Goal: Information Seeking & Learning: Learn about a topic

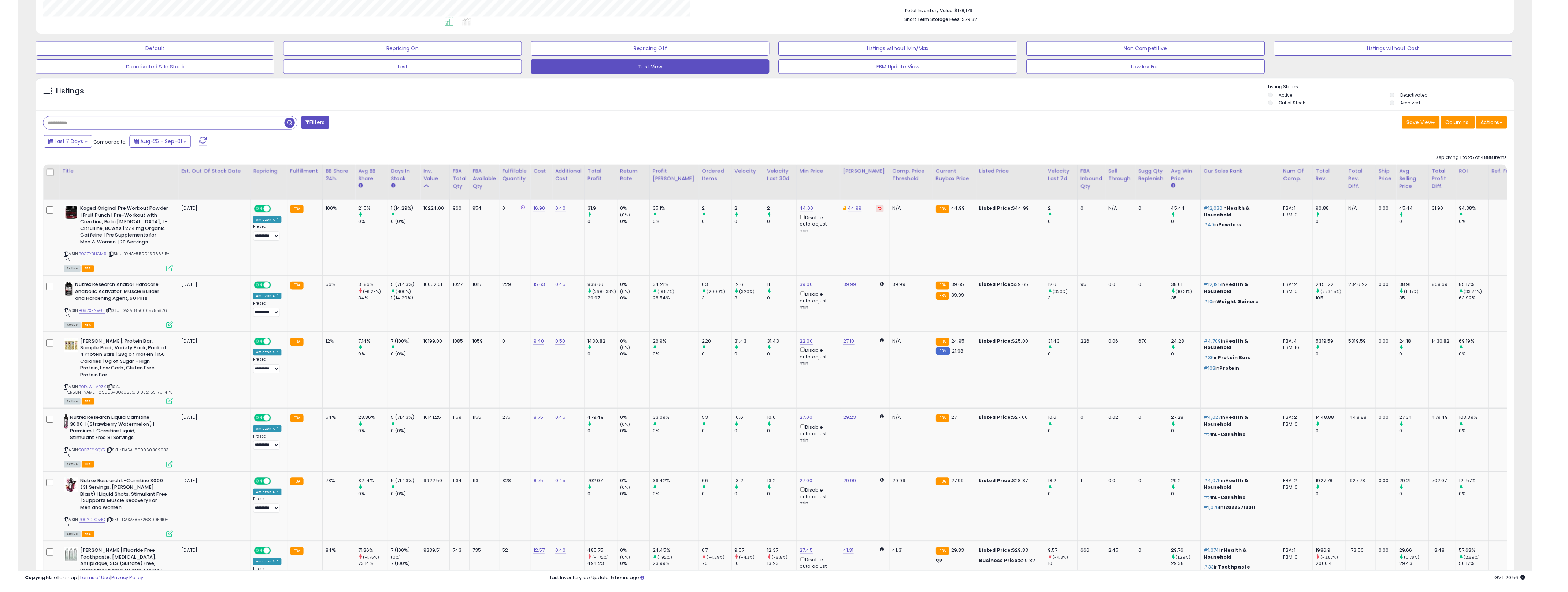
scroll to position [150, 890]
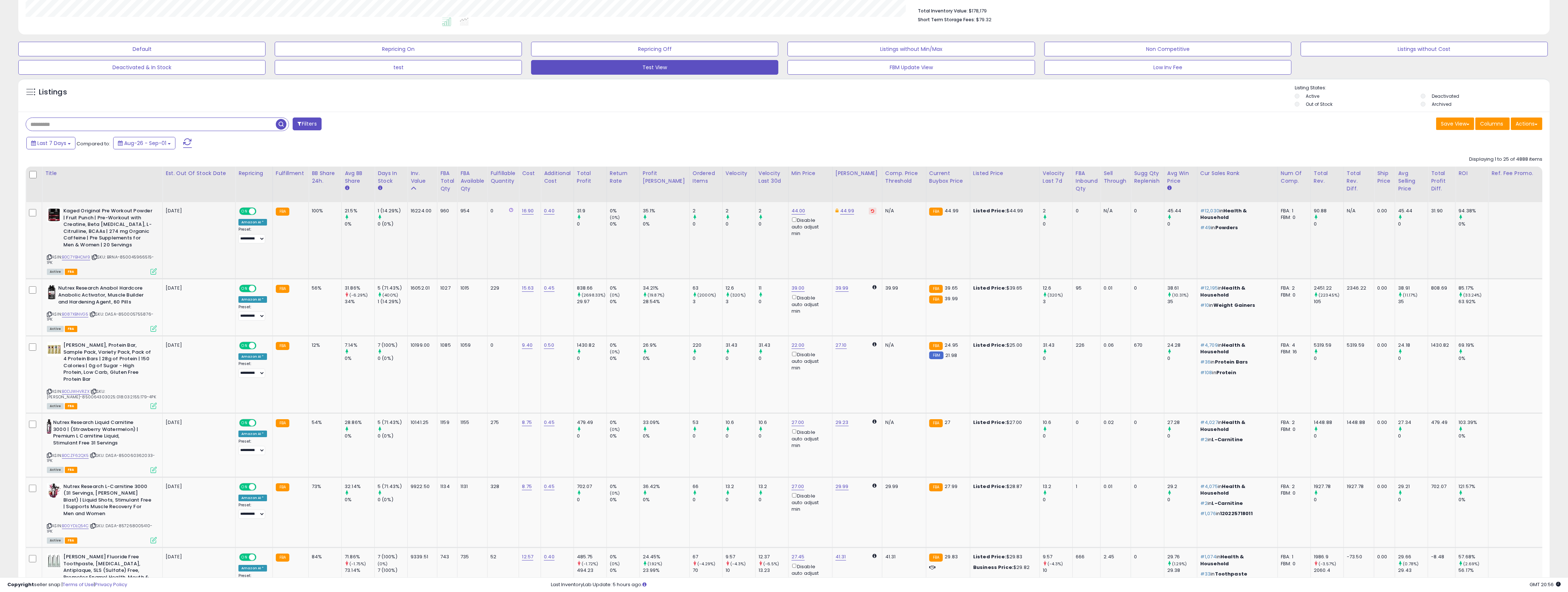
click at [468, 271] on td "954" at bounding box center [473, 241] width 30 height 77
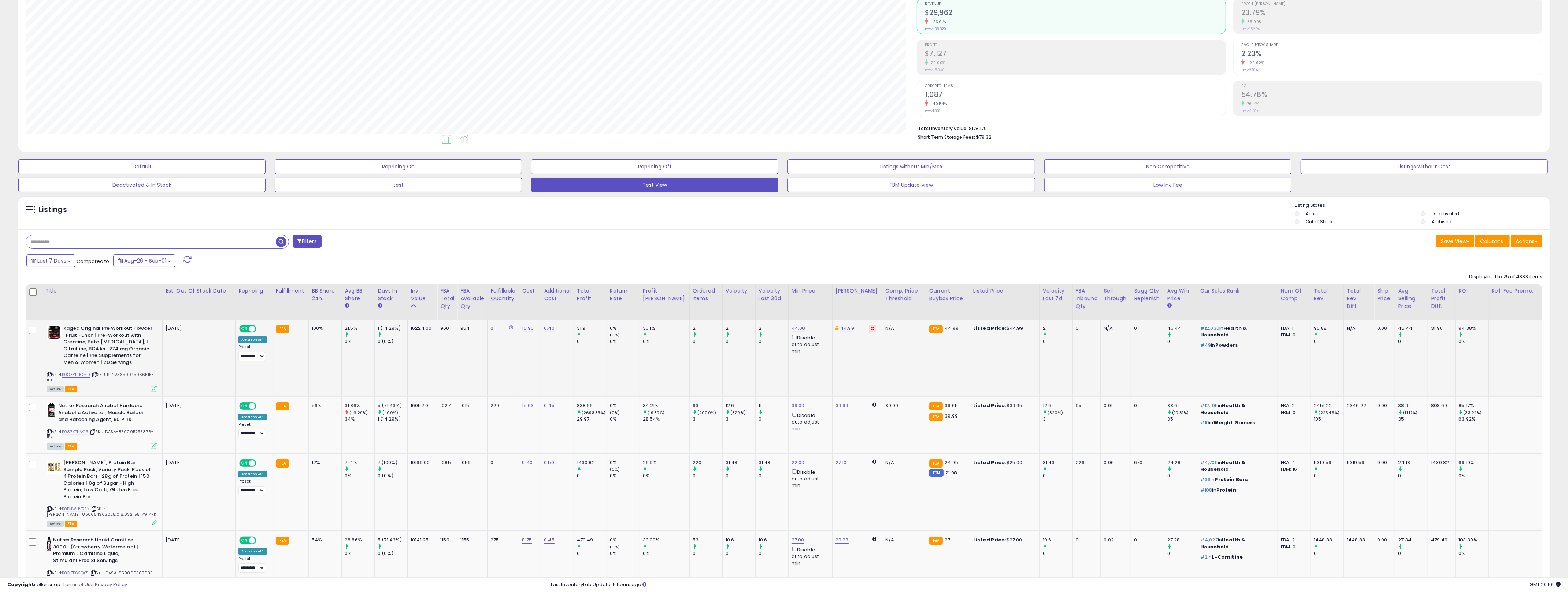
scroll to position [0, 0]
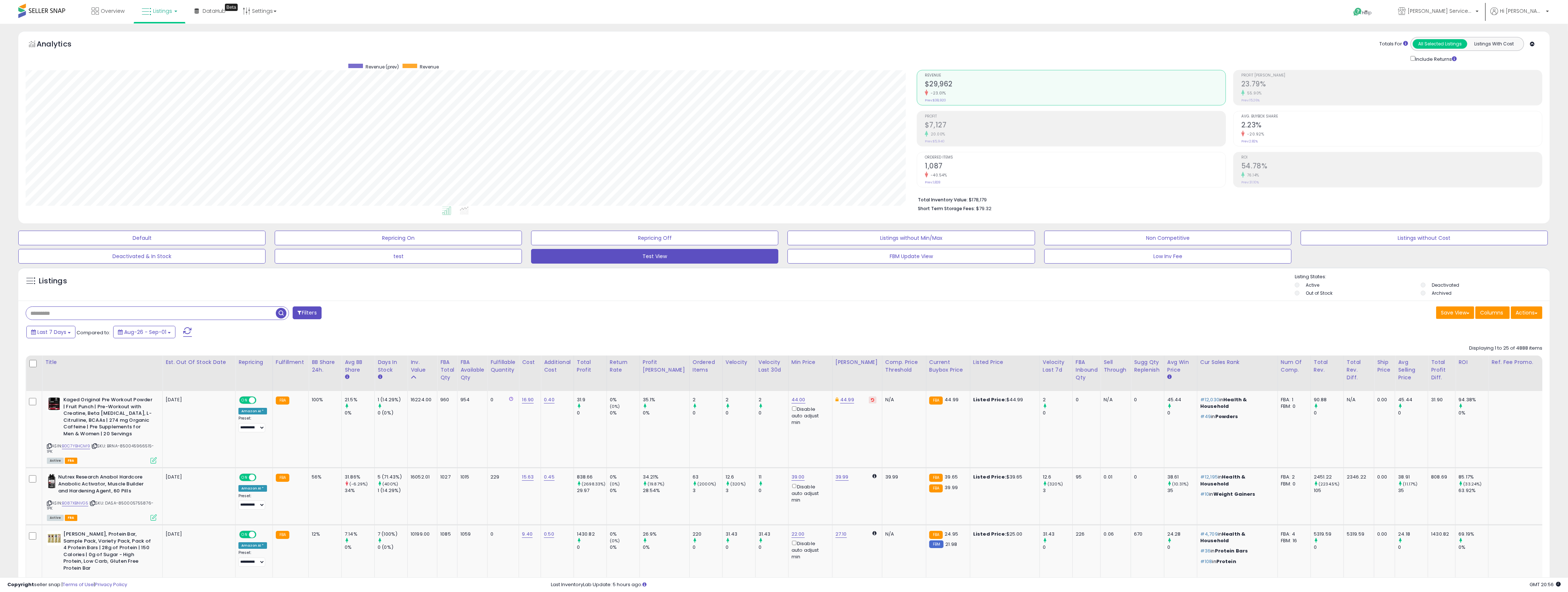
click at [787, 313] on div "Save View Save As New View Update Current View Columns Actions Import Import Wa…" at bounding box center [1166, 313] width 764 height 14
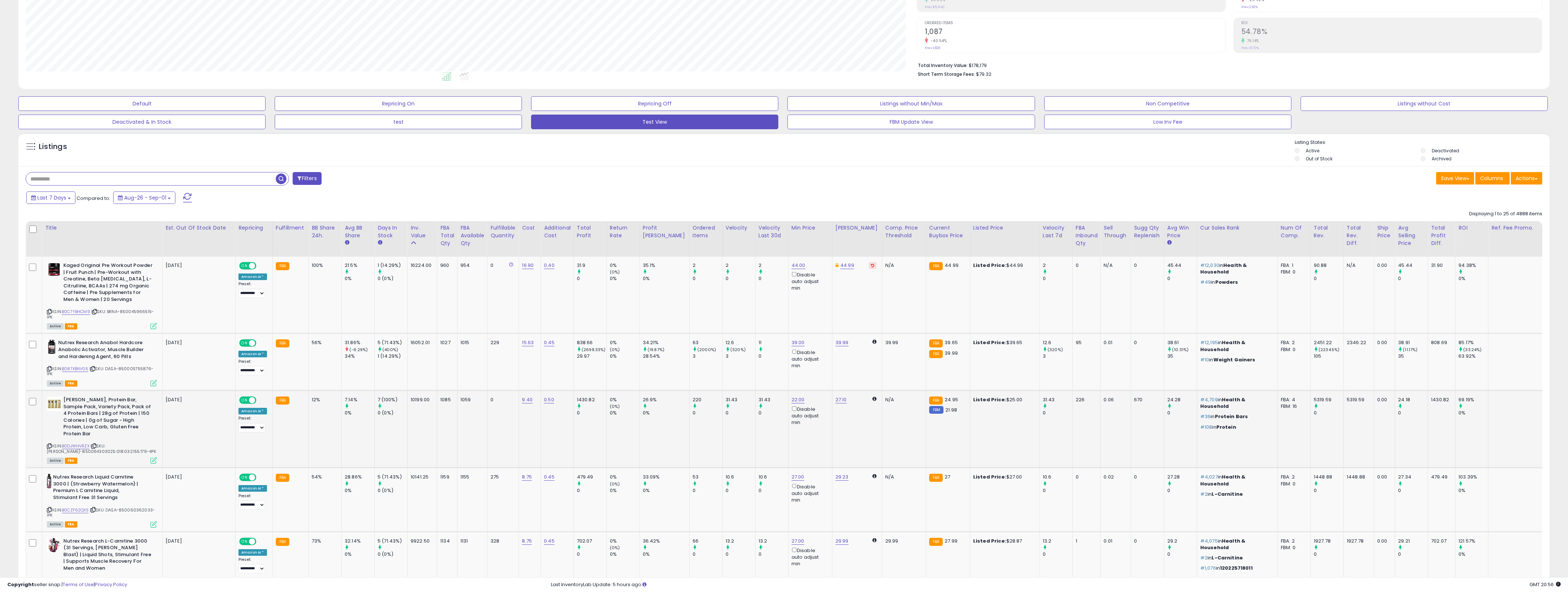
scroll to position [133, 0]
drag, startPoint x: 537, startPoint y: 319, endPoint x: 324, endPoint y: 266, distance: 219.5
click at [324, 266] on tr "Kaged Original Pre Workout Powder | Fruit Punch | Pre-Workout with Creatine, Be…" at bounding box center [825, 295] width 1598 height 77
click at [317, 268] on div "100%" at bounding box center [323, 267] width 24 height 7
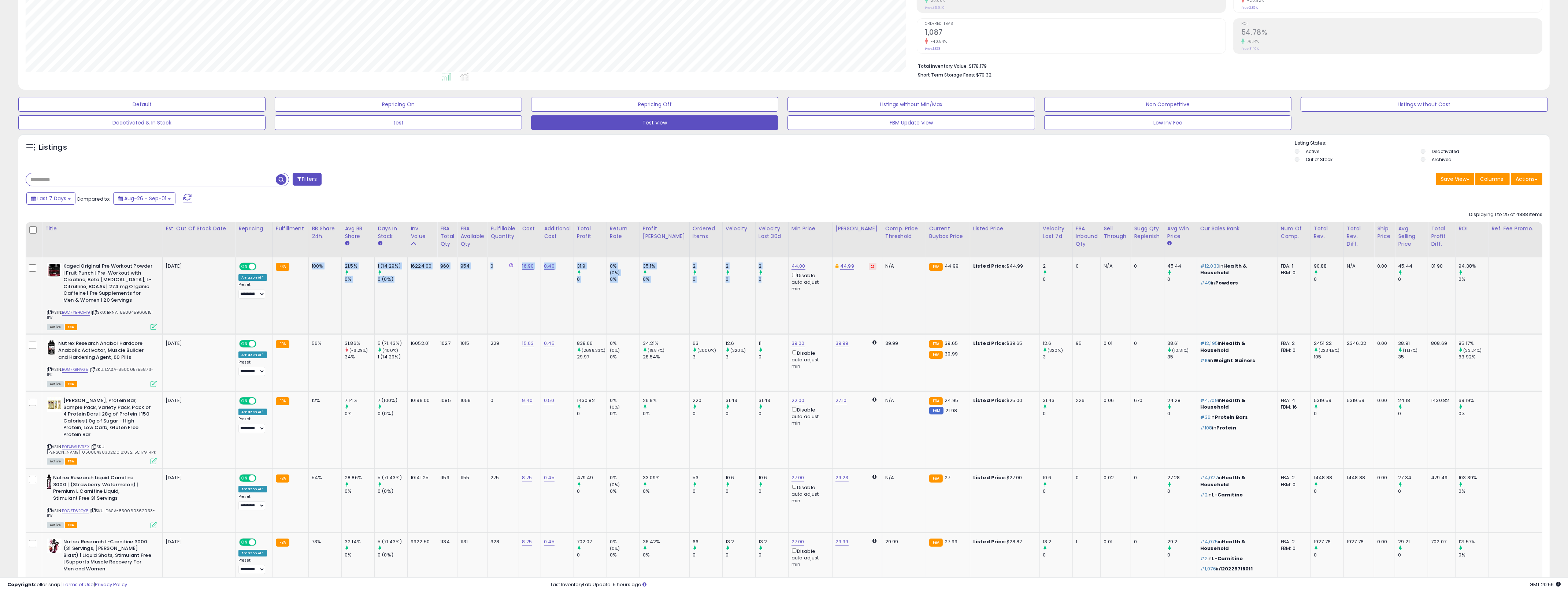
drag, startPoint x: 317, startPoint y: 268, endPoint x: 760, endPoint y: 312, distance: 445.2
click at [760, 312] on tr "Kaged Original Pre Workout Powder | Fruit Punch | Pre-Workout with Creatine, Be…" at bounding box center [825, 295] width 1598 height 77
click at [760, 312] on td "2 0" at bounding box center [771, 295] width 33 height 77
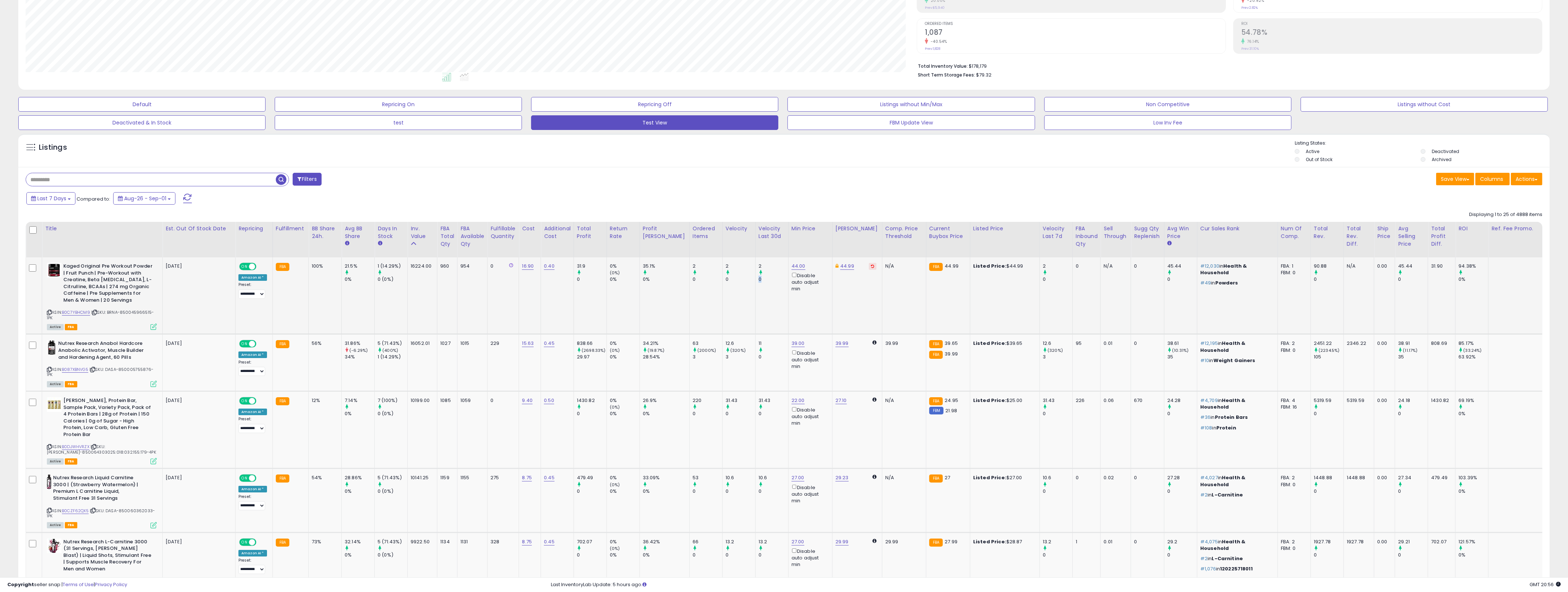
click at [762, 323] on td "2 0" at bounding box center [771, 295] width 33 height 77
drag, startPoint x: 752, startPoint y: 317, endPoint x: 319, endPoint y: 271, distance: 435.4
click at [310, 275] on tr "Kaged Original Pre Workout Powder | Fruit Punch | Pre-Workout with Creatine, Be…" at bounding box center [825, 295] width 1598 height 77
click at [319, 271] on td "100%" at bounding box center [325, 295] width 33 height 77
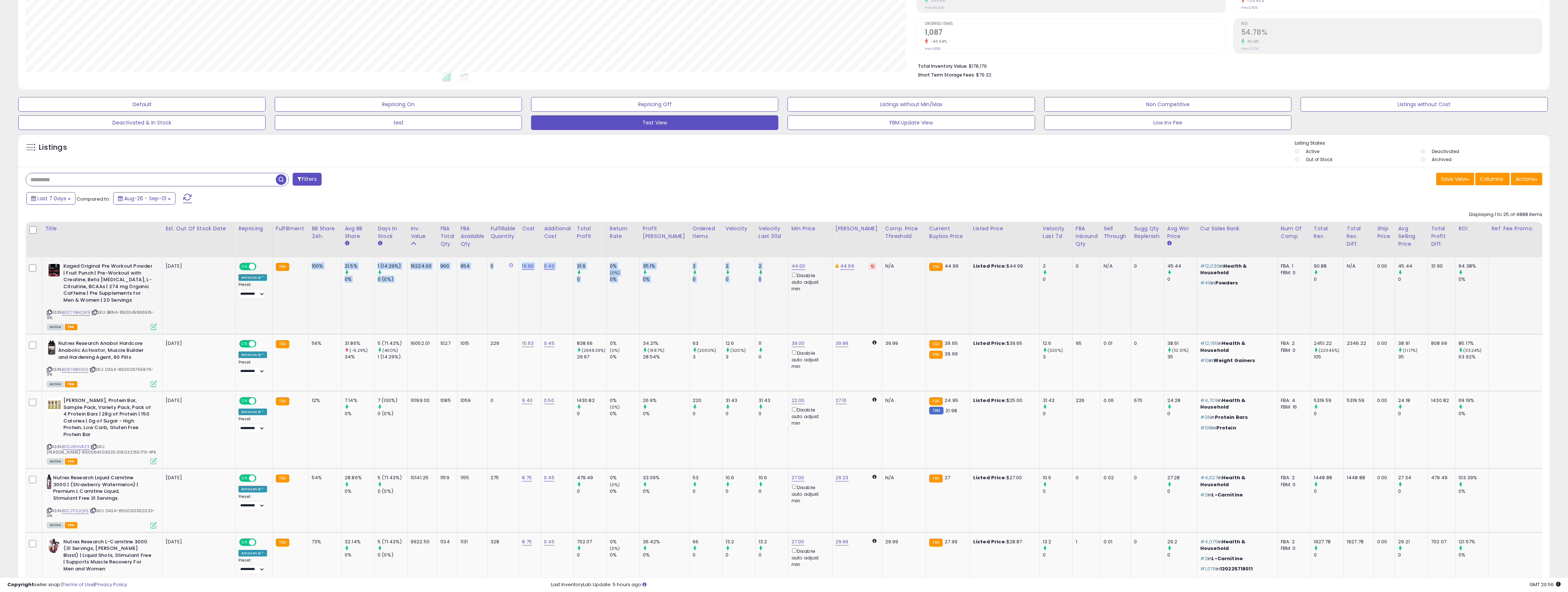
drag, startPoint x: 319, startPoint y: 271, endPoint x: 760, endPoint y: 308, distance: 442.5
click at [760, 308] on tr "Kaged Original Pre Workout Powder | Fruit Punch | Pre-Workout with Creatine, Be…" at bounding box center [825, 295] width 1598 height 77
click at [760, 308] on td "2 0" at bounding box center [771, 295] width 33 height 77
click at [759, 308] on td "2 0" at bounding box center [771, 295] width 33 height 77
click at [313, 264] on div "100%" at bounding box center [323, 267] width 24 height 7
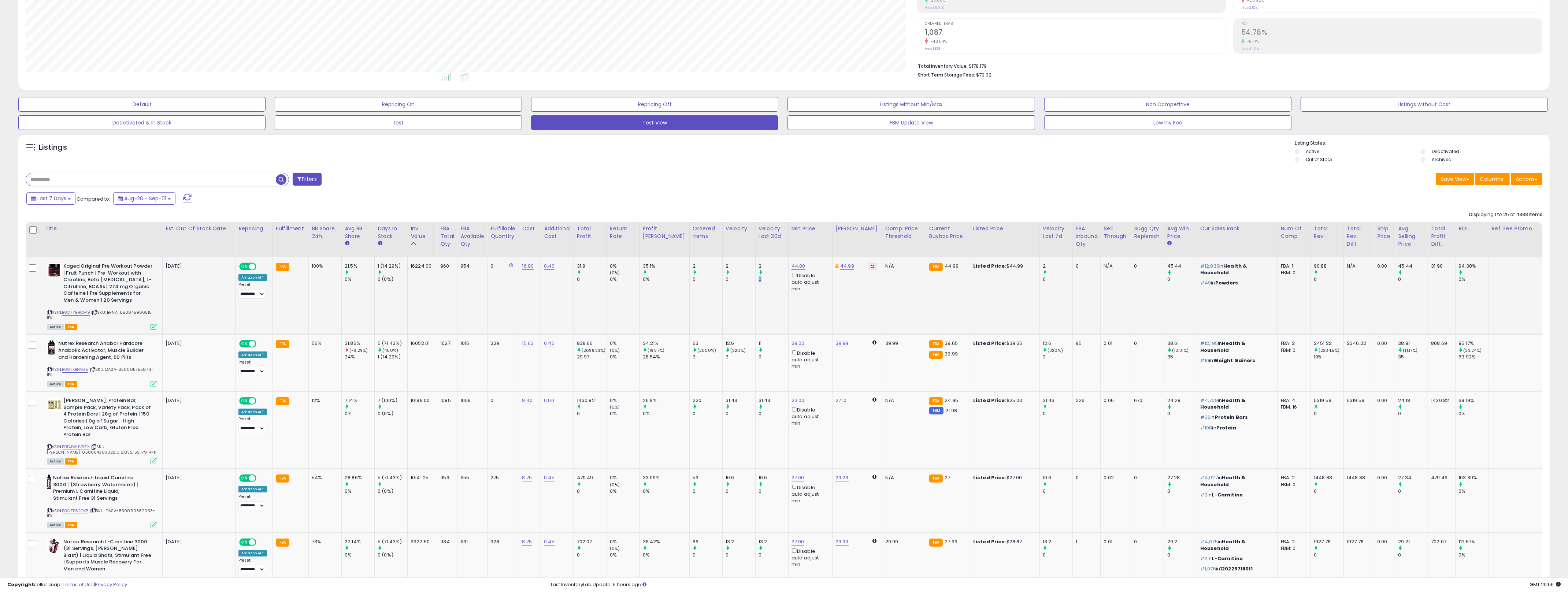
click at [313, 264] on div "100%" at bounding box center [323, 267] width 24 height 7
drag, startPoint x: 313, startPoint y: 264, endPoint x: 749, endPoint y: 301, distance: 437.6
click at [749, 301] on tr "Kaged Original Pre Workout Powder | Fruit Punch | Pre-Workout with Creatine, Be…" at bounding box center [825, 295] width 1598 height 77
click at [755, 301] on td "2 0" at bounding box center [771, 295] width 33 height 77
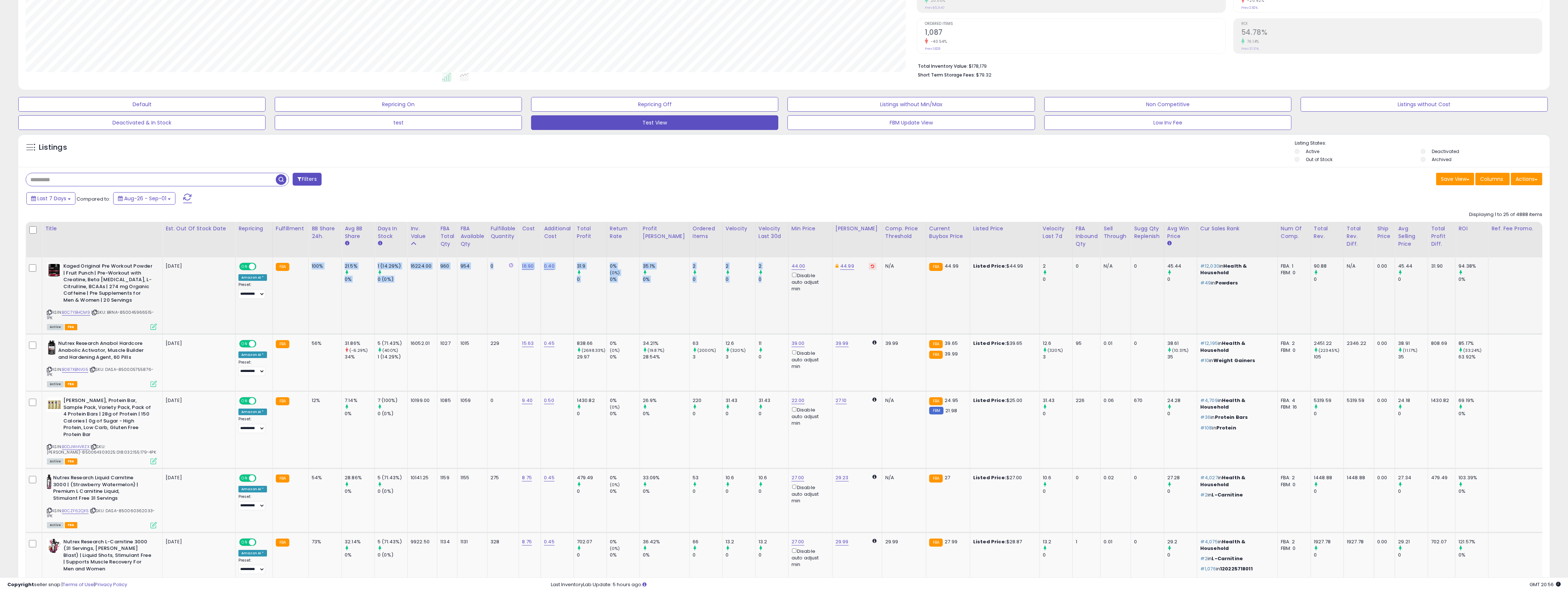
drag, startPoint x: 749, startPoint y: 301, endPoint x: 315, endPoint y: 271, distance: 435.0
click at [315, 271] on tr "Kaged Original Pre Workout Powder | Fruit Punch | Pre-Workout with Creatine, Be…" at bounding box center [825, 295] width 1598 height 77
click at [315, 271] on td "100%" at bounding box center [325, 295] width 33 height 77
drag, startPoint x: 315, startPoint y: 271, endPoint x: 752, endPoint y: 307, distance: 438.5
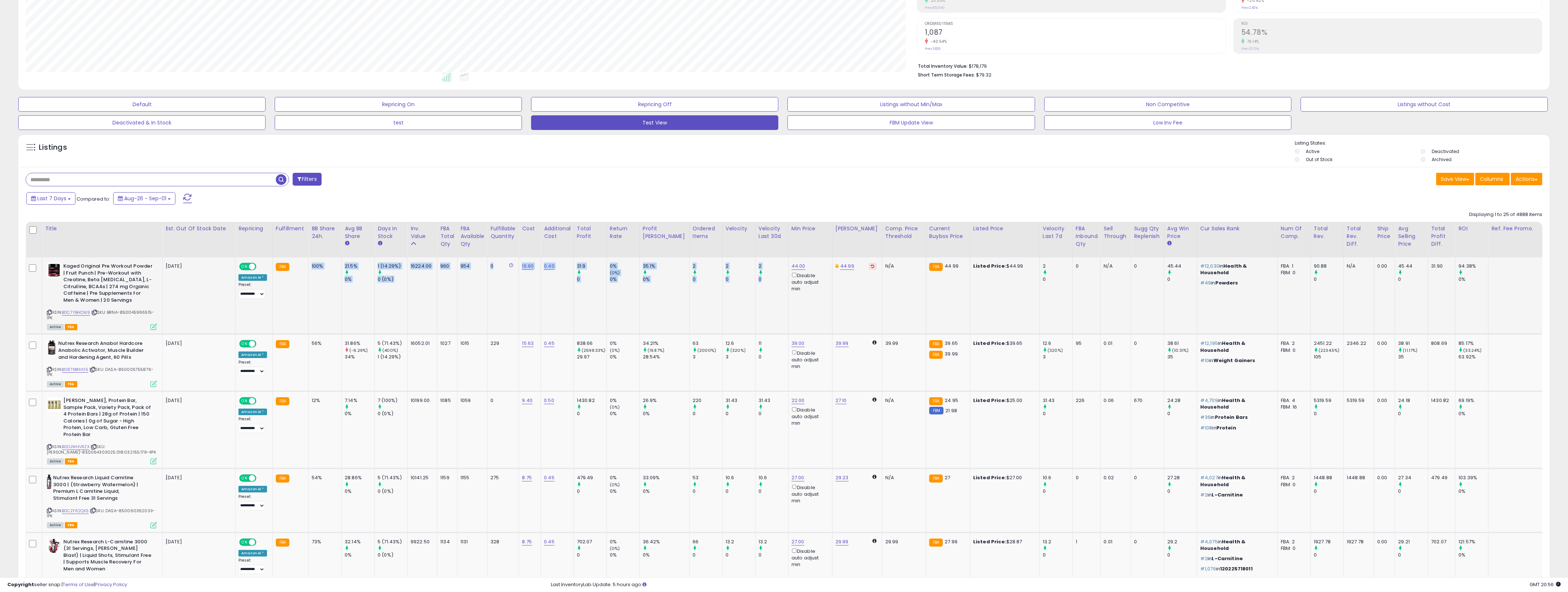
click at [752, 307] on tr "Kaged Original Pre Workout Powder | Fruit Punch | Pre-Workout with Creatine, Be…" at bounding box center [825, 295] width 1598 height 77
click at [755, 307] on td "2 0" at bounding box center [771, 295] width 33 height 77
drag, startPoint x: 730, startPoint y: 297, endPoint x: 576, endPoint y: 269, distance: 156.5
click at [576, 269] on tr "Kaged Original Pre Workout Powder | Fruit Punch | Pre-Workout with Creatine, Be…" at bounding box center [825, 295] width 1598 height 77
click at [574, 266] on td "31.9 0" at bounding box center [590, 295] width 33 height 77
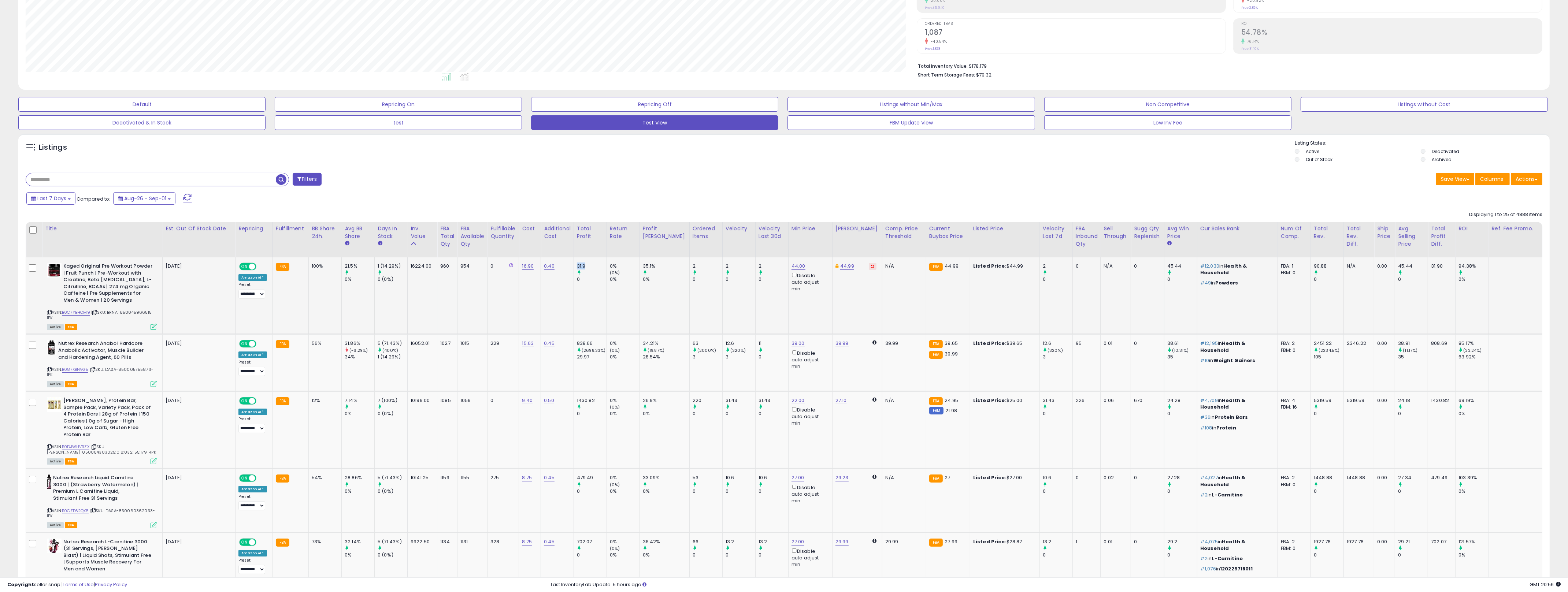
click at [574, 266] on td "31.9 0" at bounding box center [590, 295] width 33 height 77
drag, startPoint x: 574, startPoint y: 266, endPoint x: 749, endPoint y: 284, distance: 175.9
click at [749, 284] on tr "Kaged Original Pre Workout Powder | Fruit Punch | Pre-Workout with Creatine, Be…" at bounding box center [825, 295] width 1598 height 77
click at [755, 284] on td "2 0" at bounding box center [771, 295] width 33 height 77
drag, startPoint x: 749, startPoint y: 284, endPoint x: 299, endPoint y: 301, distance: 450.3
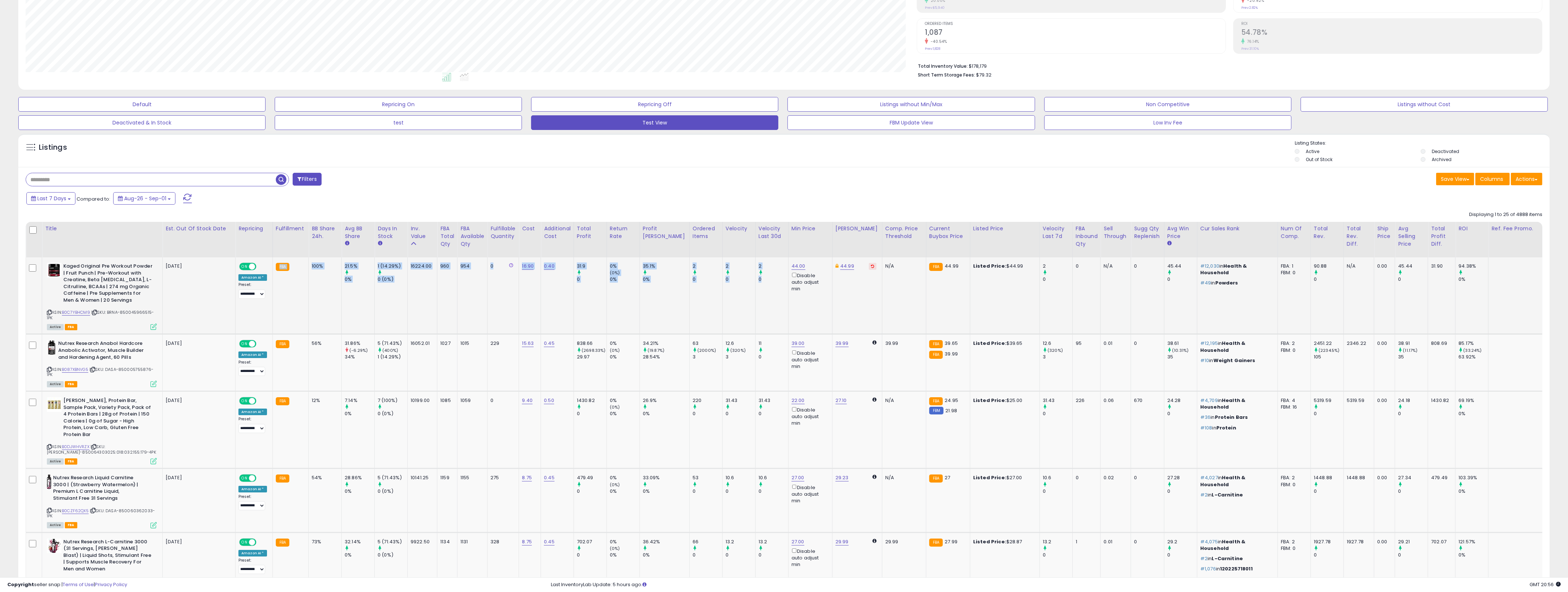
click at [289, 304] on tr "Kaged Original Pre Workout Powder | Fruit Punch | Pre-Workout with Creatine, Be…" at bounding box center [825, 295] width 1598 height 77
click at [292, 303] on td "FBA" at bounding box center [290, 295] width 36 height 77
click at [321, 273] on td "100%" at bounding box center [325, 295] width 33 height 77
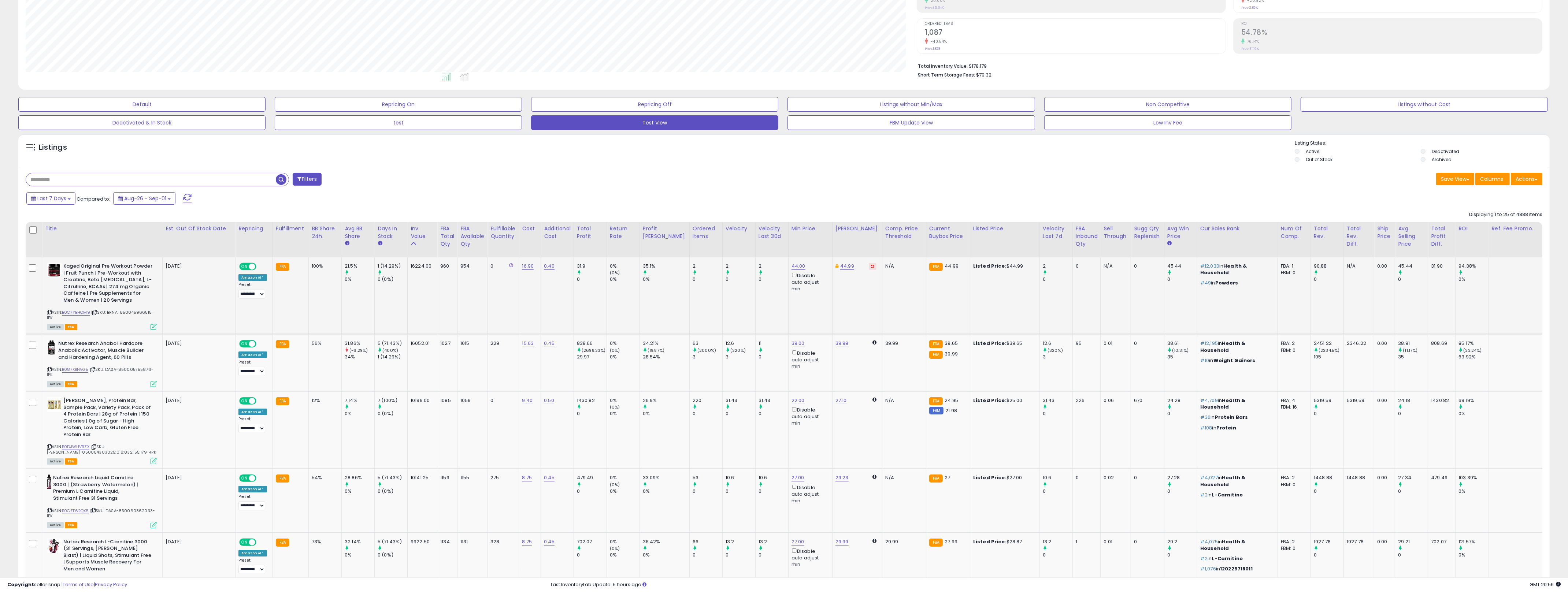
click at [317, 275] on td "100%" at bounding box center [325, 295] width 33 height 77
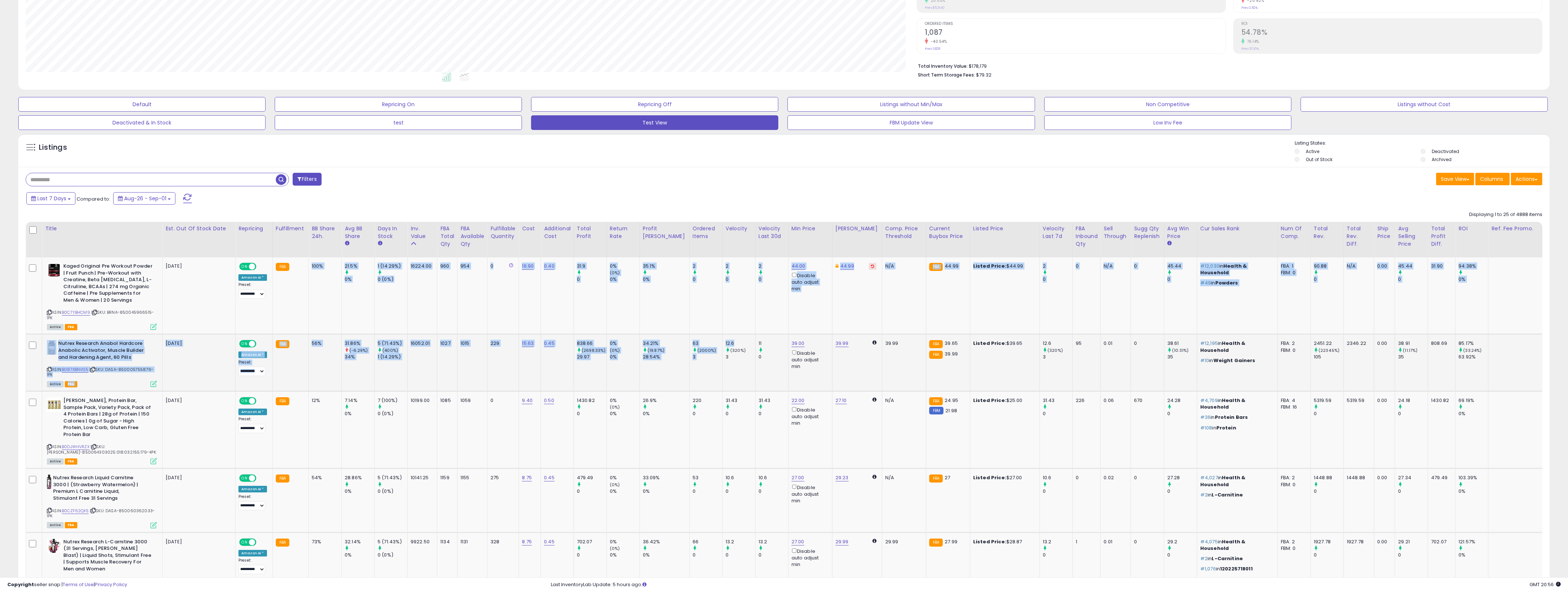
drag, startPoint x: 317, startPoint y: 275, endPoint x: 734, endPoint y: 342, distance: 422.3
click at [460, 332] on td "954" at bounding box center [473, 295] width 30 height 77
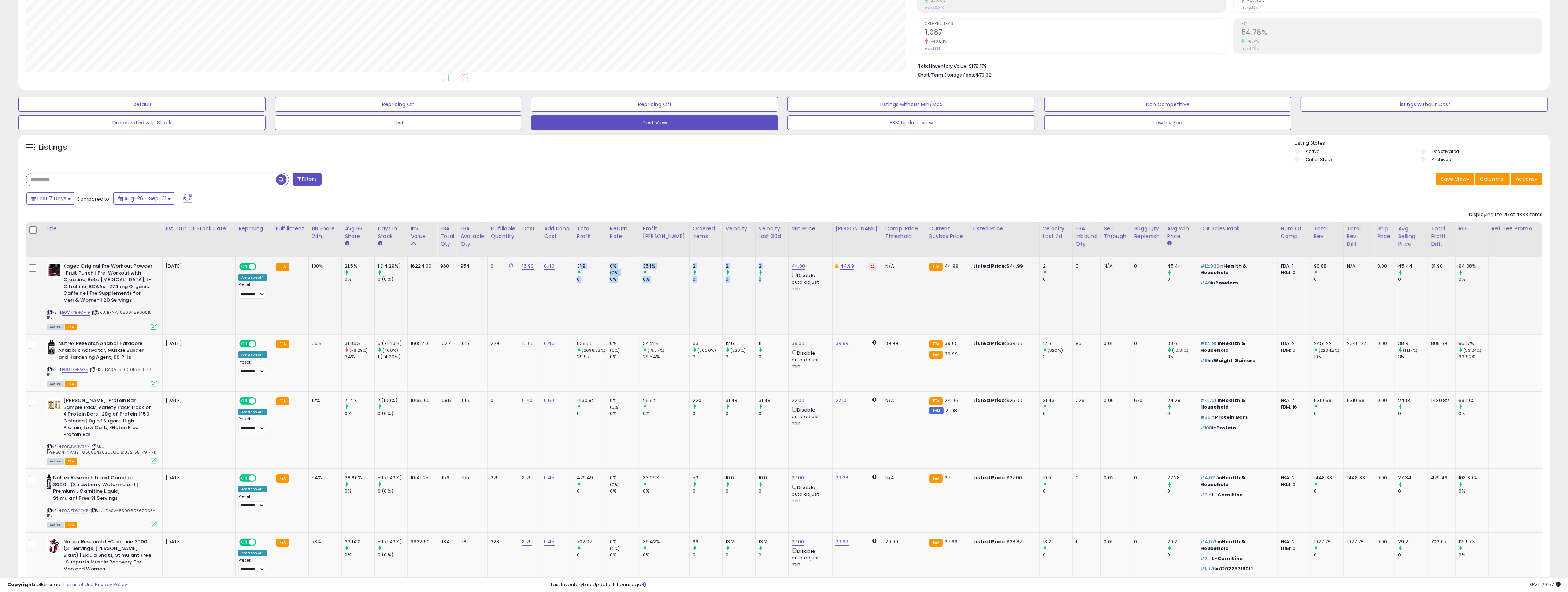
drag, startPoint x: 756, startPoint y: 310, endPoint x: 580, endPoint y: 264, distance: 181.9
click at [579, 264] on tr "Kaged Original Pre Workout Powder | Fruit Punch | Pre-Workout with Creatine, Be…" at bounding box center [825, 295] width 1598 height 77
click at [580, 264] on div "31.9" at bounding box center [591, 267] width 29 height 7
click at [579, 264] on div "31.9" at bounding box center [591, 267] width 29 height 7
drag, startPoint x: 579, startPoint y: 264, endPoint x: 758, endPoint y: 284, distance: 180.1
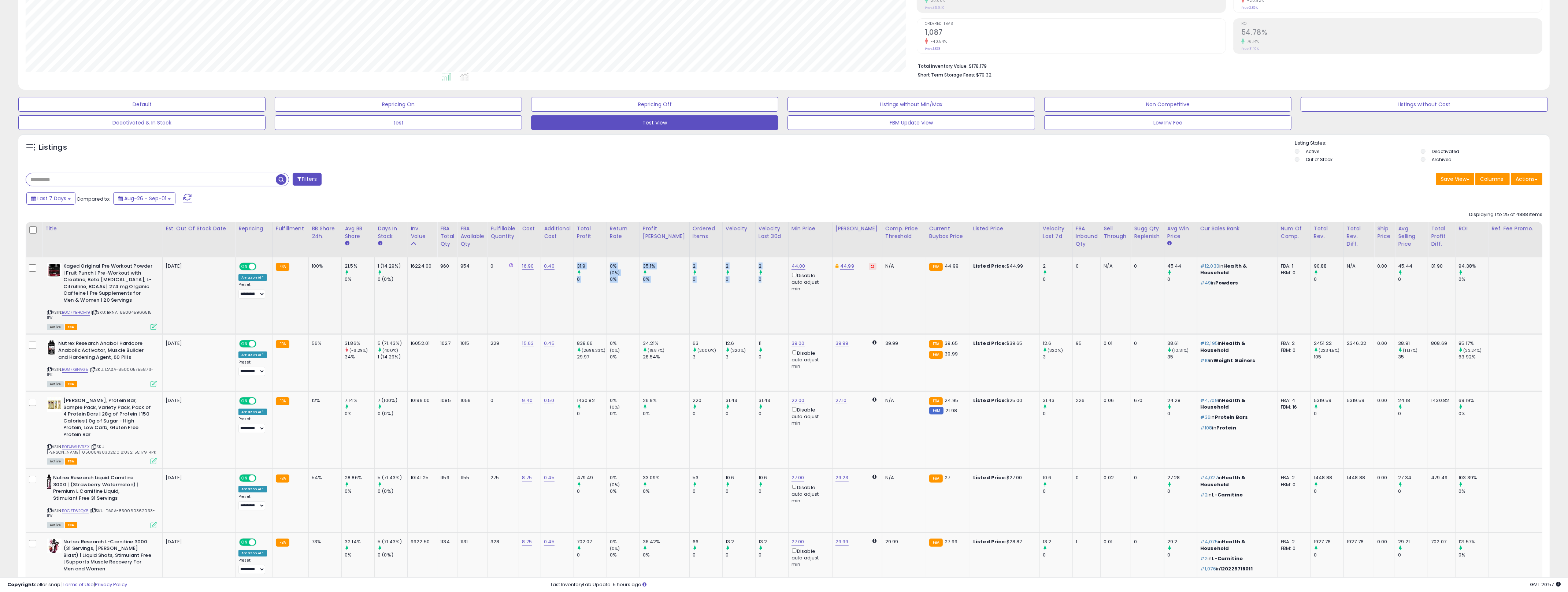
click at [761, 282] on tr "Kaged Original Pre Workout Powder | Fruit Punch | Pre-Workout with Creatine, Be…" at bounding box center [825, 295] width 1598 height 77
click at [787, 284] on div "Disable auto adjust min" at bounding box center [808, 282] width 35 height 21
drag, startPoint x: 781, startPoint y: 284, endPoint x: 796, endPoint y: 296, distance: 19.2
click at [787, 296] on td "44.00 Disable auto adjust min" at bounding box center [810, 295] width 44 height 77
click at [787, 293] on div at bounding box center [791, 293] width 0 height 0
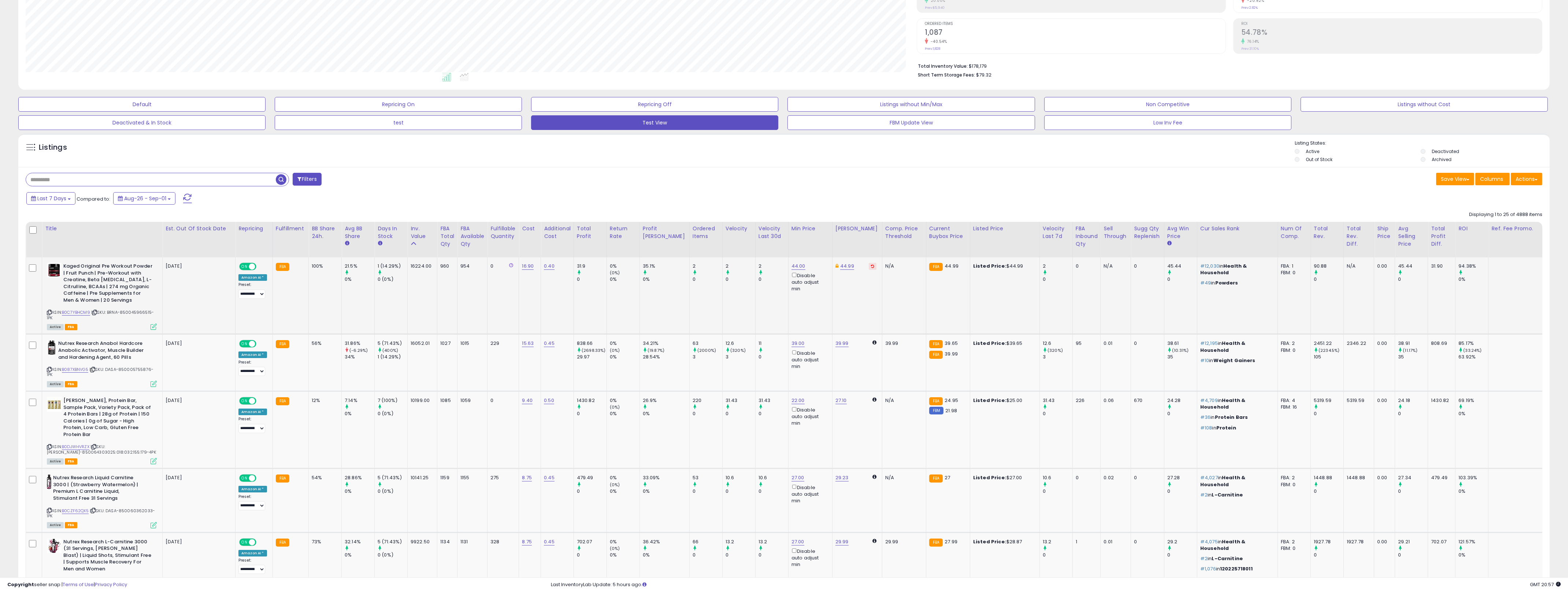
click at [787, 296] on td "44.00 Disable auto adjust min" at bounding box center [810, 295] width 44 height 77
click at [787, 293] on div at bounding box center [791, 293] width 0 height 0
click at [787, 296] on td "44.00 Disable auto adjust min" at bounding box center [810, 295] width 44 height 77
click at [787, 289] on div "Disable auto adjust min" at bounding box center [808, 282] width 35 height 21
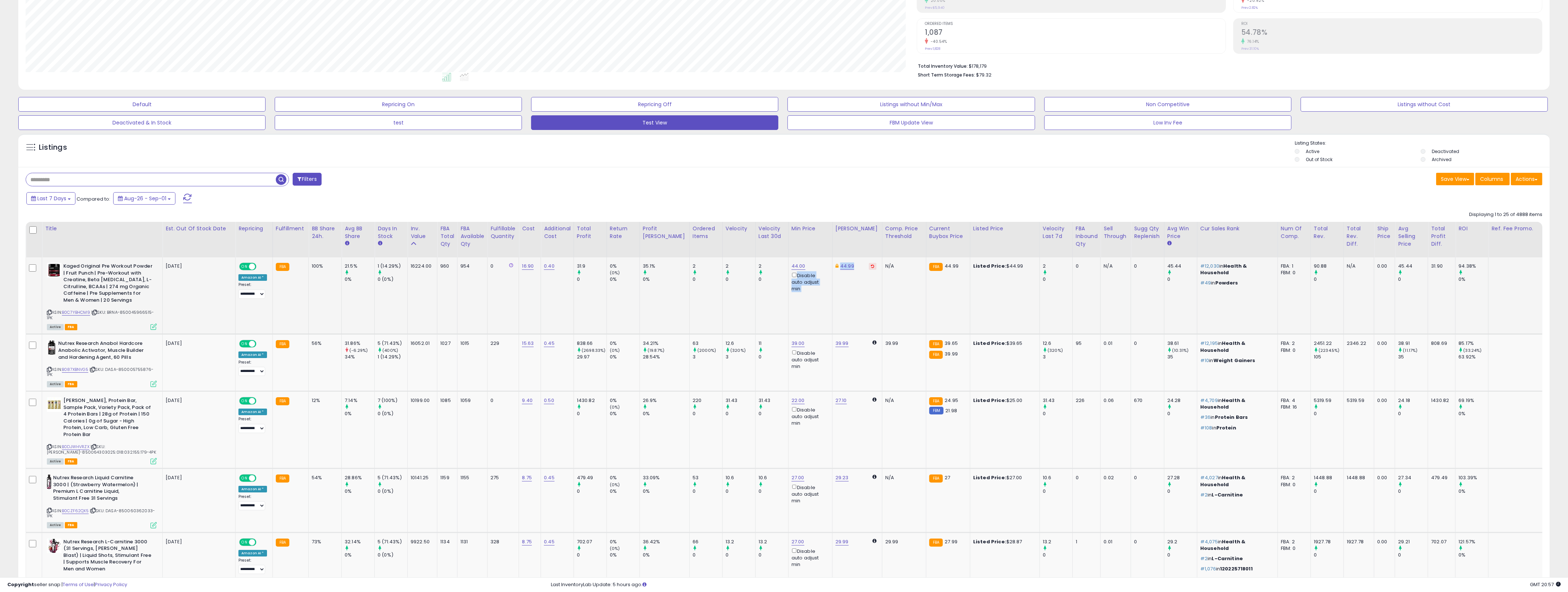
drag, startPoint x: 795, startPoint y: 289, endPoint x: 855, endPoint y: 293, distance: 60.1
click at [787, 293] on tr "Kaged Original Pre Workout Powder | Fruit Punch | Pre-Workout with Creatine, Be…" at bounding box center [825, 295] width 1598 height 77
click at [787, 293] on td "44.99" at bounding box center [857, 295] width 50 height 77
drag, startPoint x: 855, startPoint y: 293, endPoint x: 318, endPoint y: 278, distance: 537.2
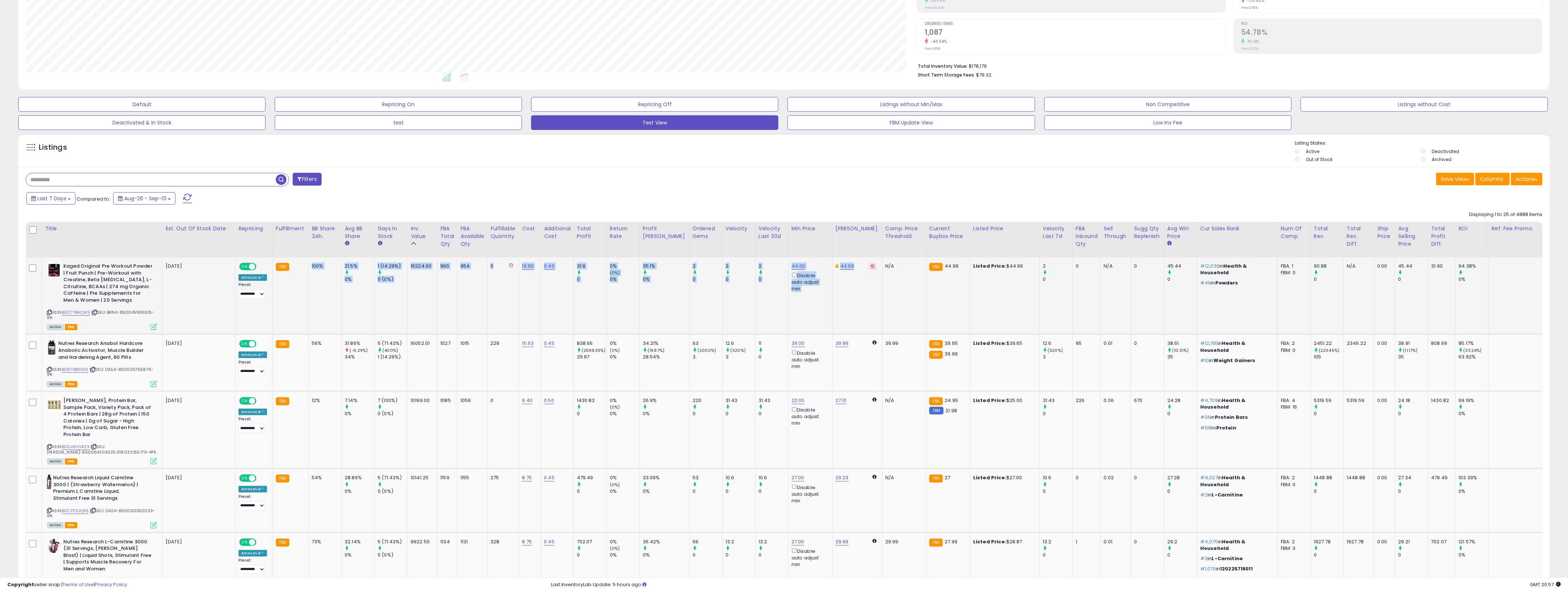
click at [318, 278] on tr "Kaged Original Pre Workout Powder | Fruit Punch | Pre-Workout with Creatine, Be…" at bounding box center [825, 295] width 1598 height 77
click at [318, 278] on td "100%" at bounding box center [325, 295] width 33 height 77
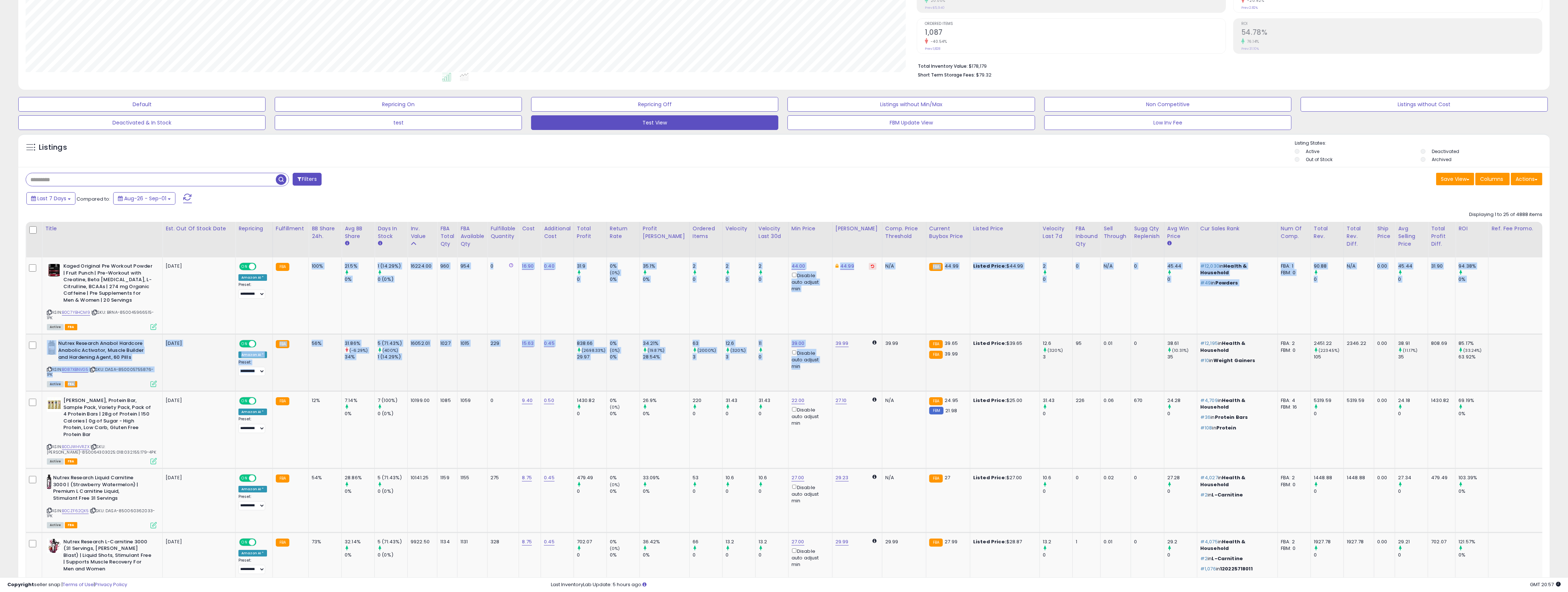
drag, startPoint x: 318, startPoint y: 278, endPoint x: 674, endPoint y: 386, distance: 372.0
click at [648, 387] on td "34.21% (19.87%) 28.54%" at bounding box center [664, 363] width 50 height 57
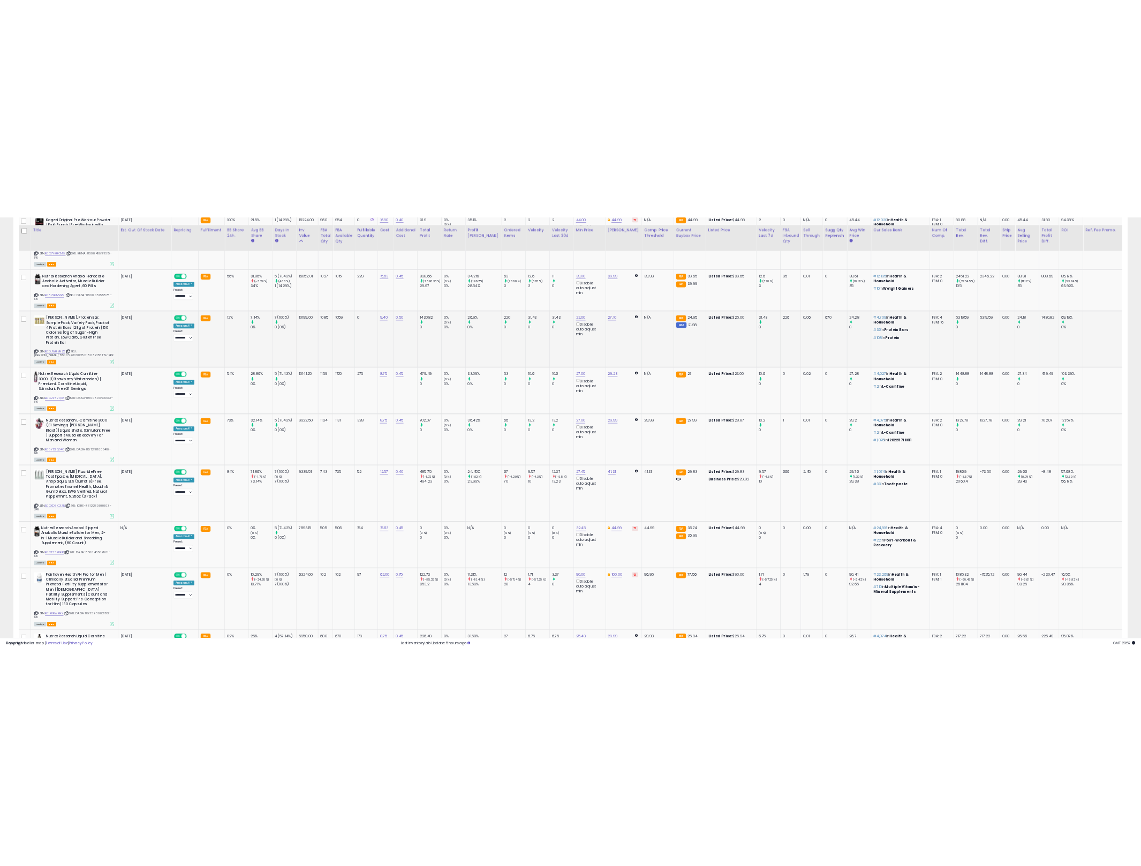
scroll to position [596, 0]
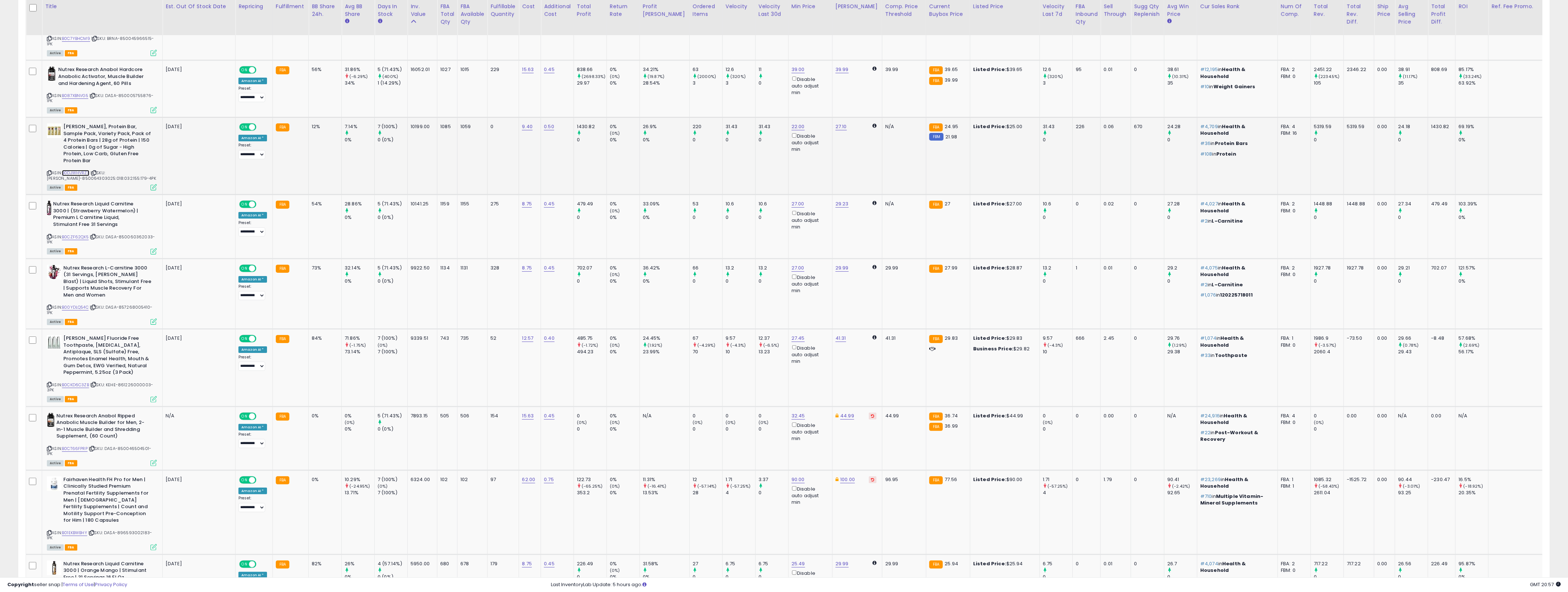
click at [74, 170] on link "B0DJWHVRZX" at bounding box center [76, 172] width 27 height 6
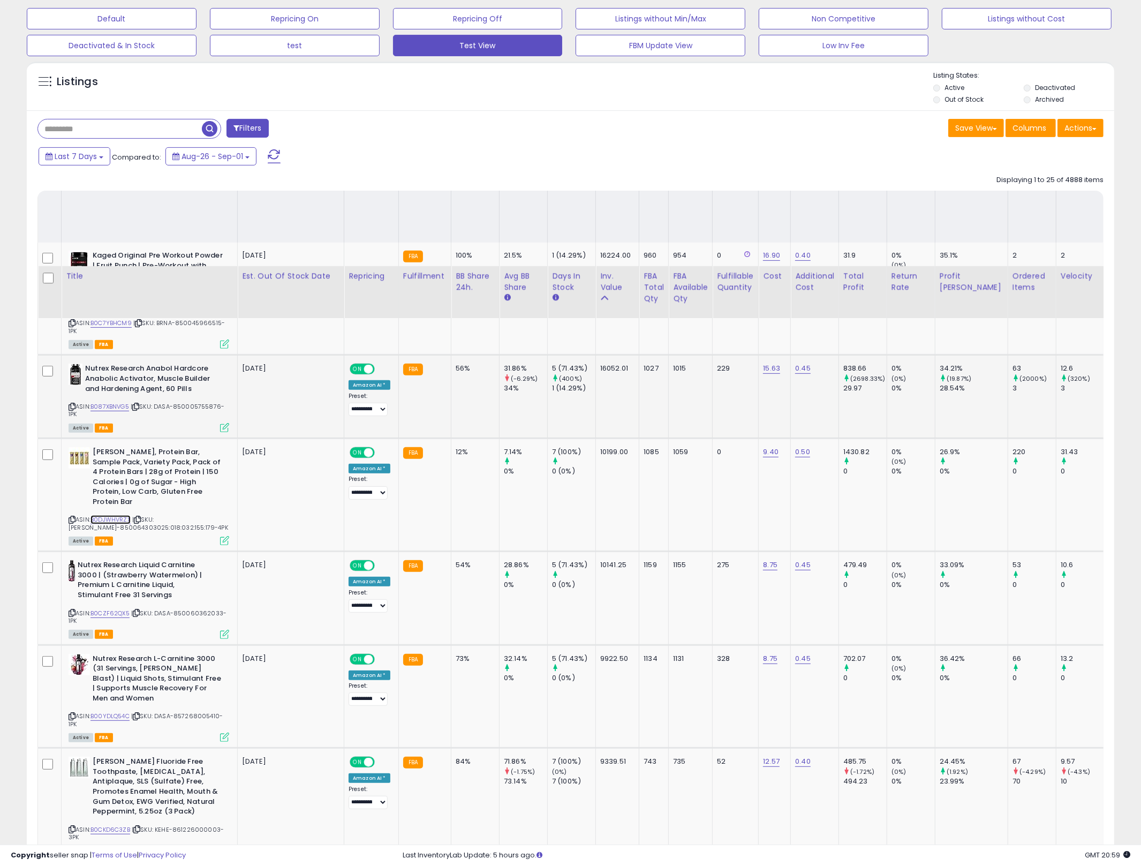
scroll to position [0, 0]
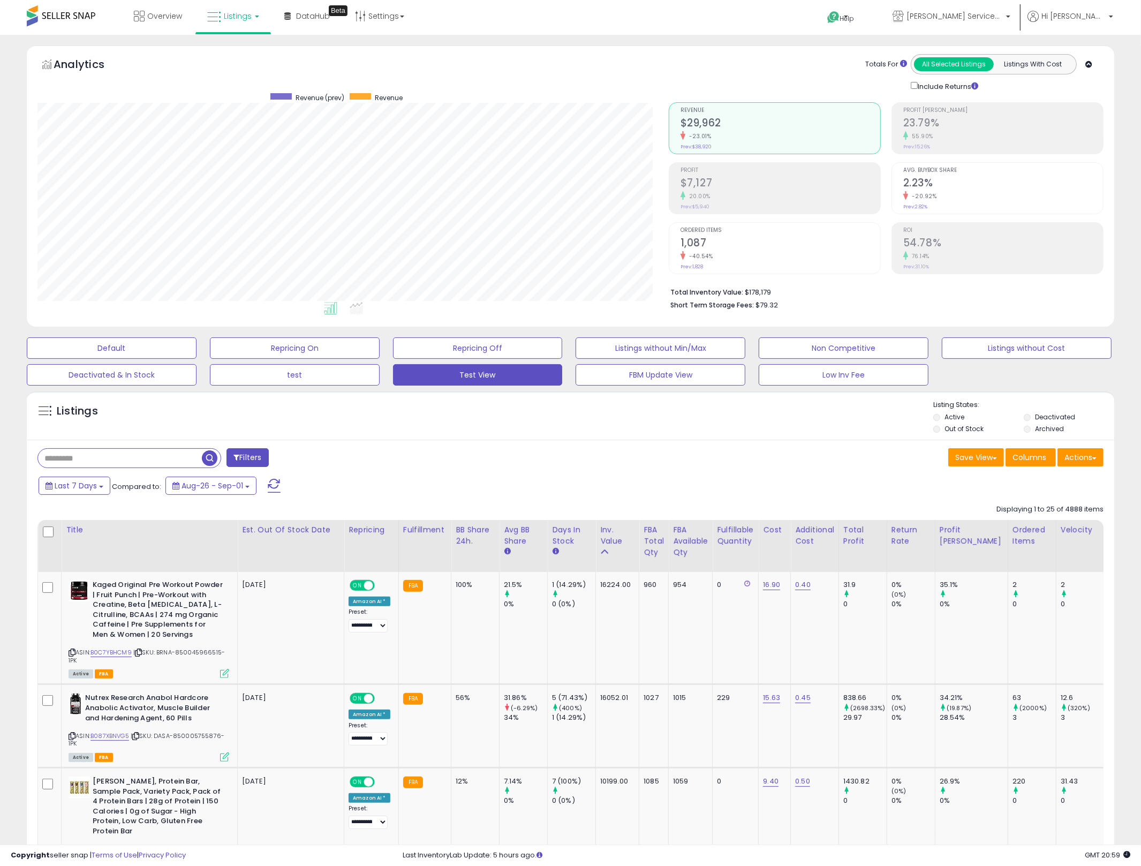
click at [421, 484] on div "Last 7 Days Compared to: Aug-26 - Sep-01" at bounding box center [436, 487] width 800 height 24
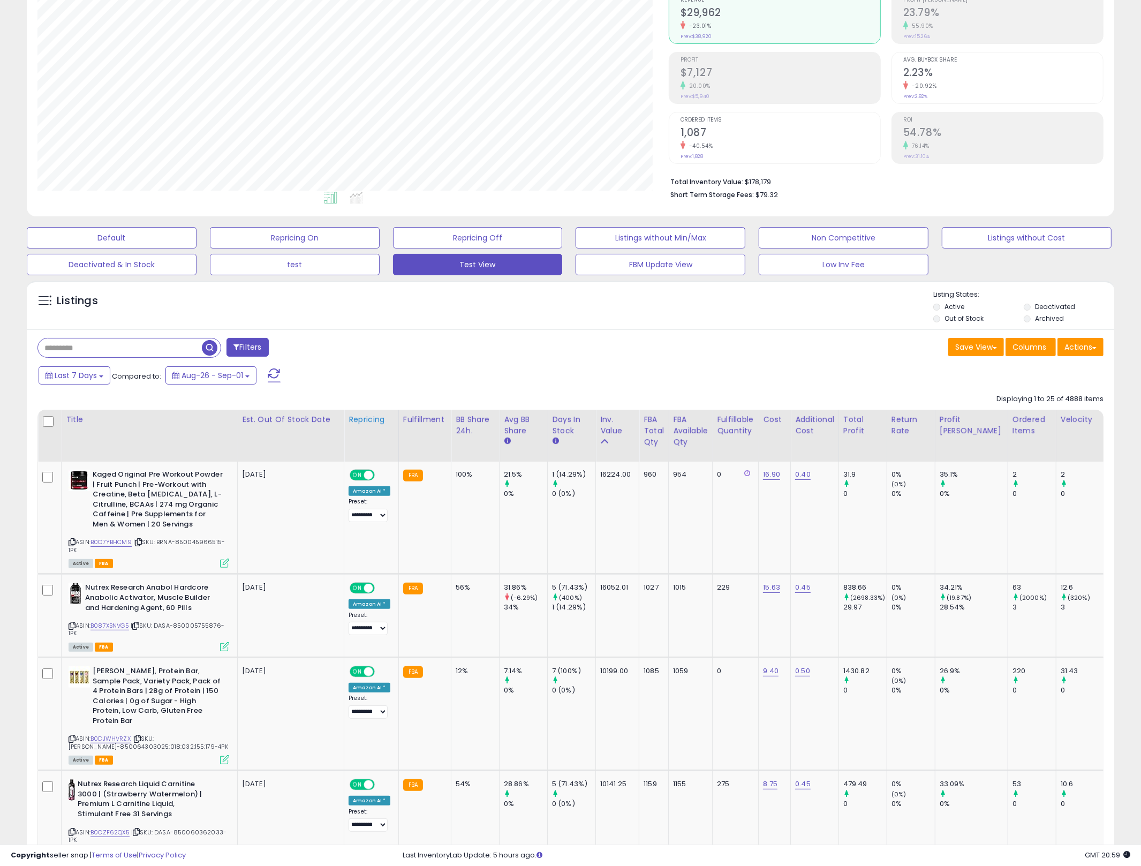
scroll to position [118, 0]
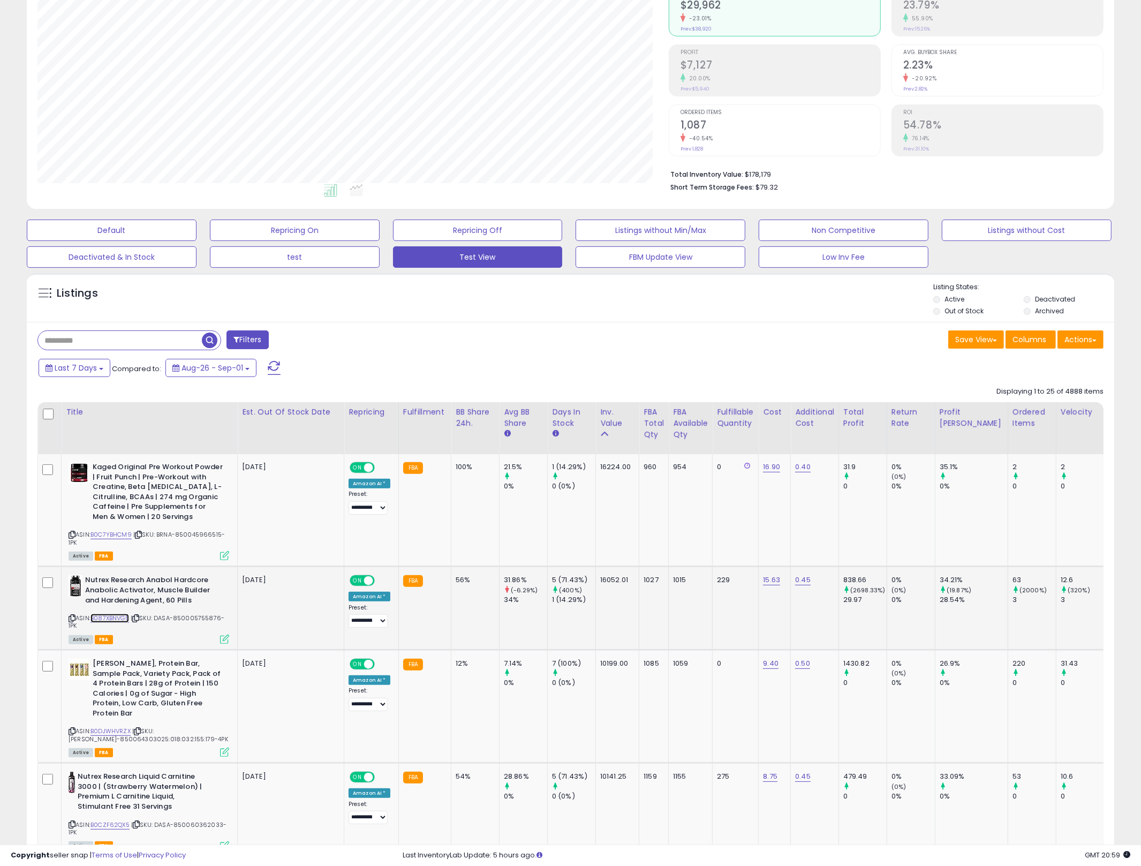
click at [115, 615] on link "B087XBNVG5" at bounding box center [110, 618] width 39 height 9
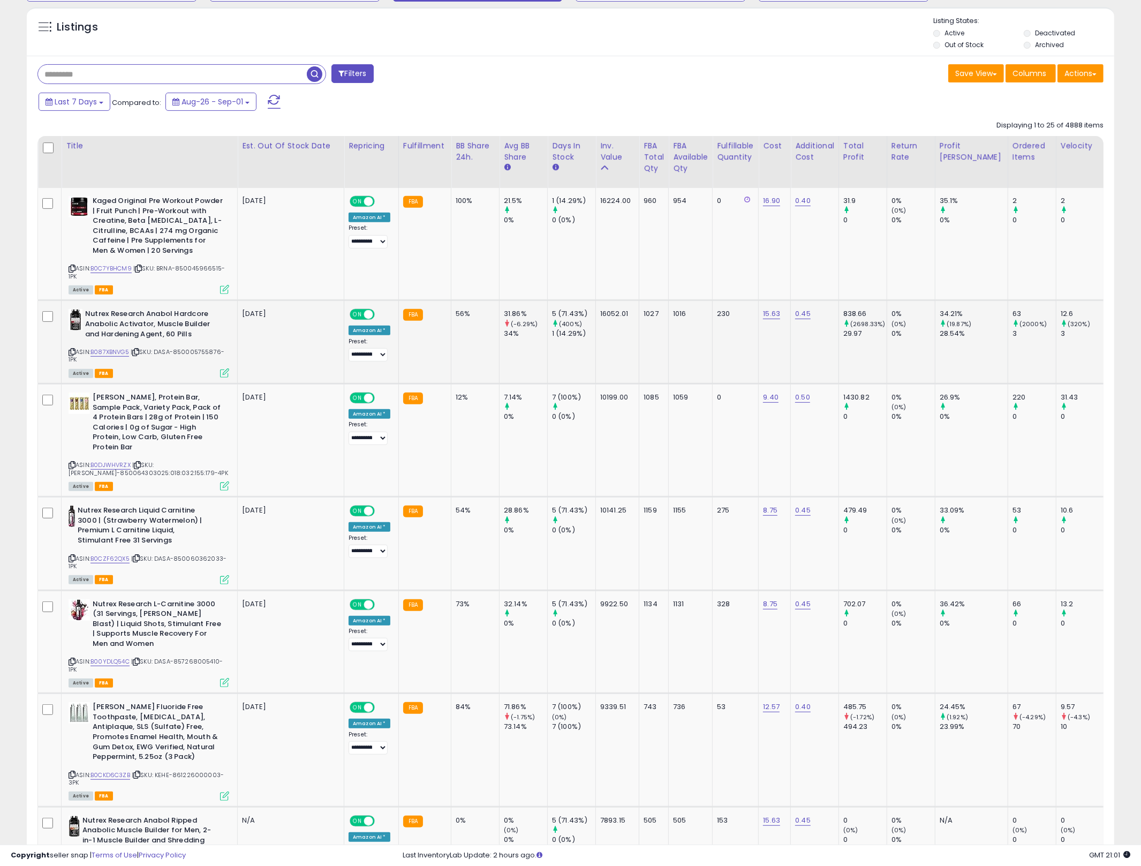
scroll to position [220, 632]
click at [103, 354] on link "B087XBNVG5" at bounding box center [110, 352] width 39 height 9
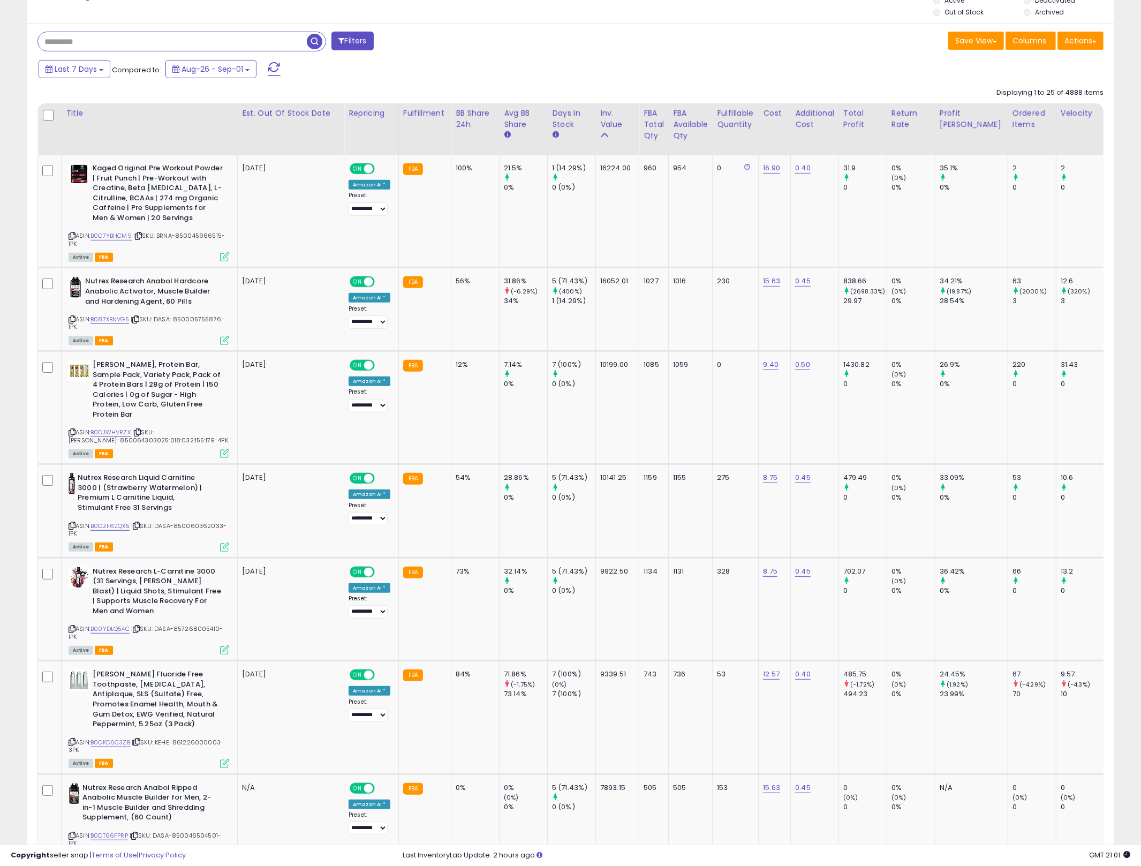
scroll to position [497, 0]
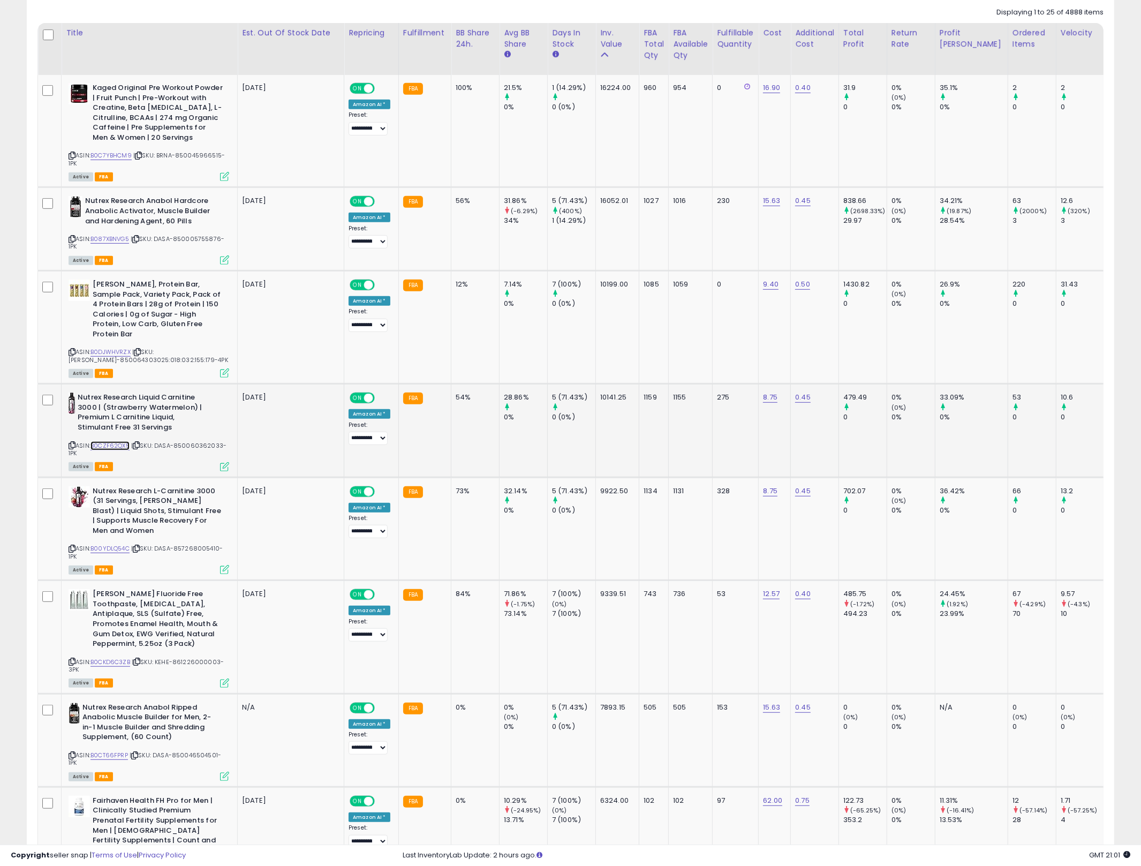
click at [111, 441] on link "B0CZF62QX5" at bounding box center [110, 445] width 39 height 9
click at [108, 235] on link "B087XBNVG5" at bounding box center [110, 239] width 39 height 9
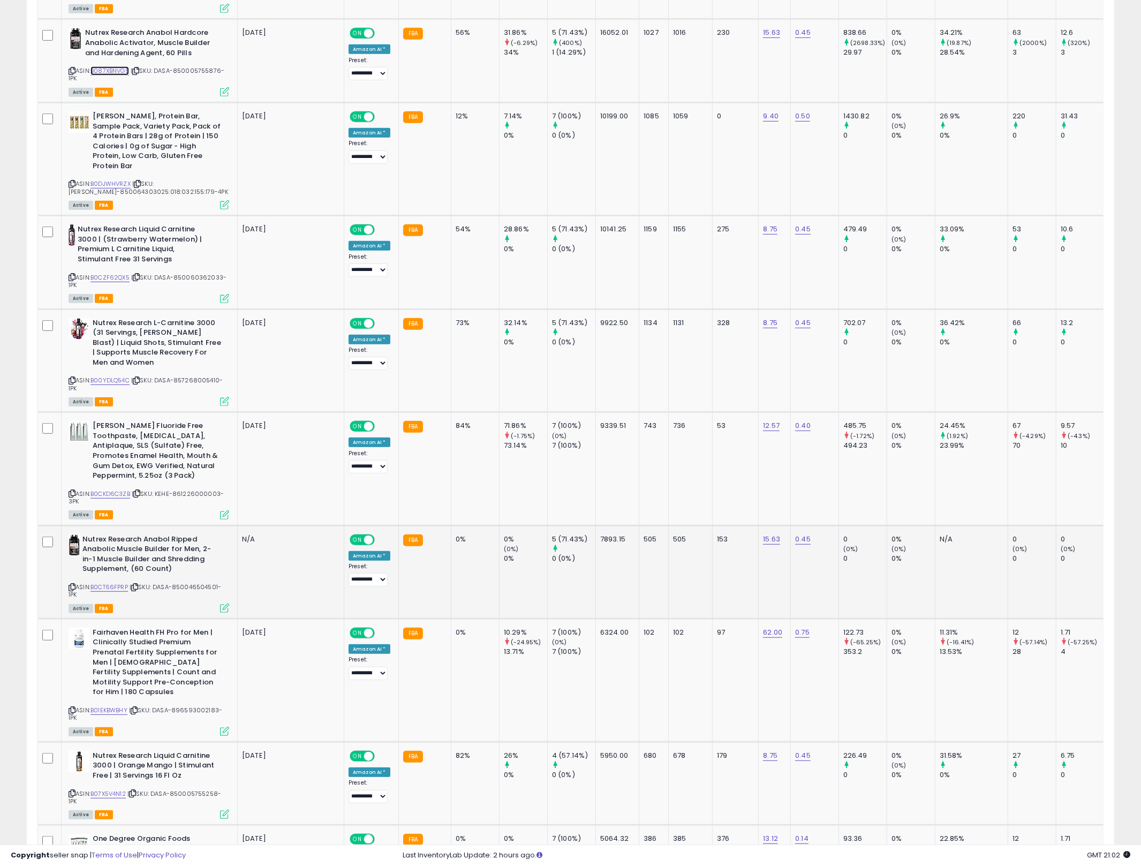
scroll to position [907, 0]
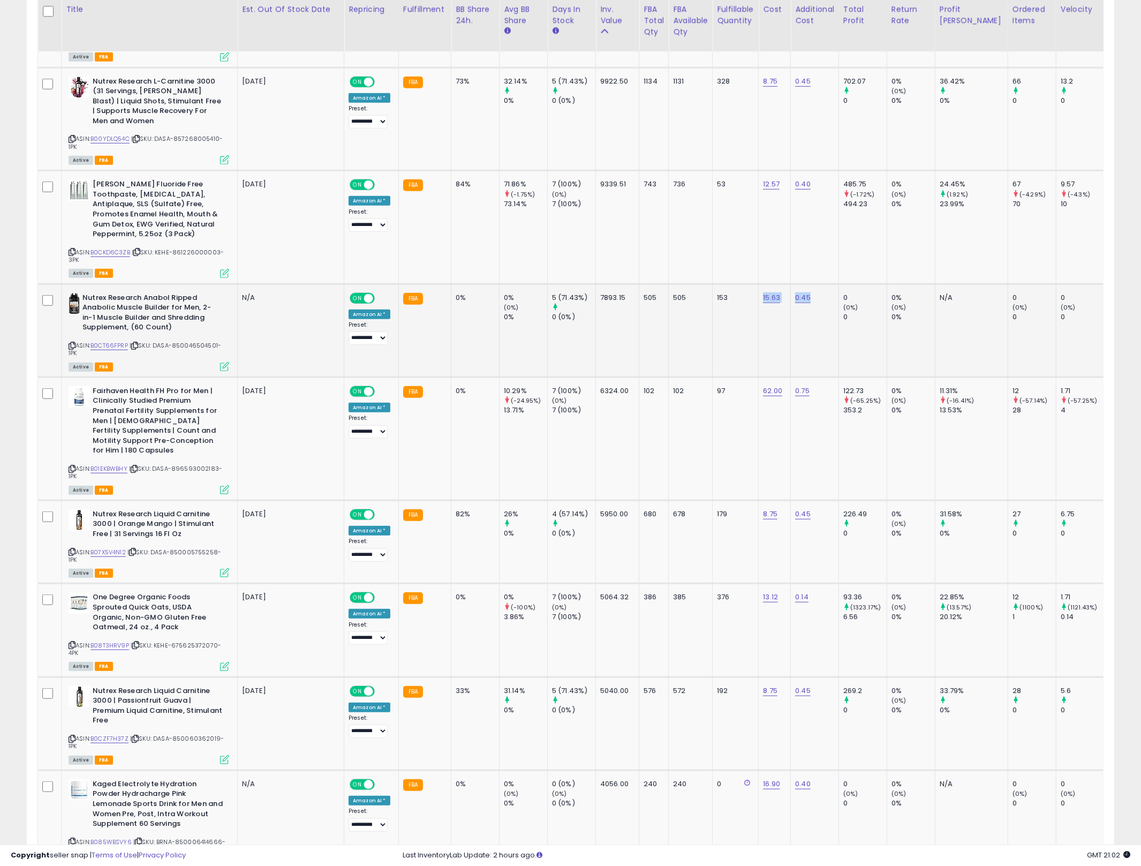
drag, startPoint x: 840, startPoint y: 312, endPoint x: 754, endPoint y: 303, distance: 86.2
click at [769, 306] on td "15.63" at bounding box center [775, 330] width 32 height 93
drag, startPoint x: 769, startPoint y: 306, endPoint x: 798, endPoint y: 307, distance: 29.5
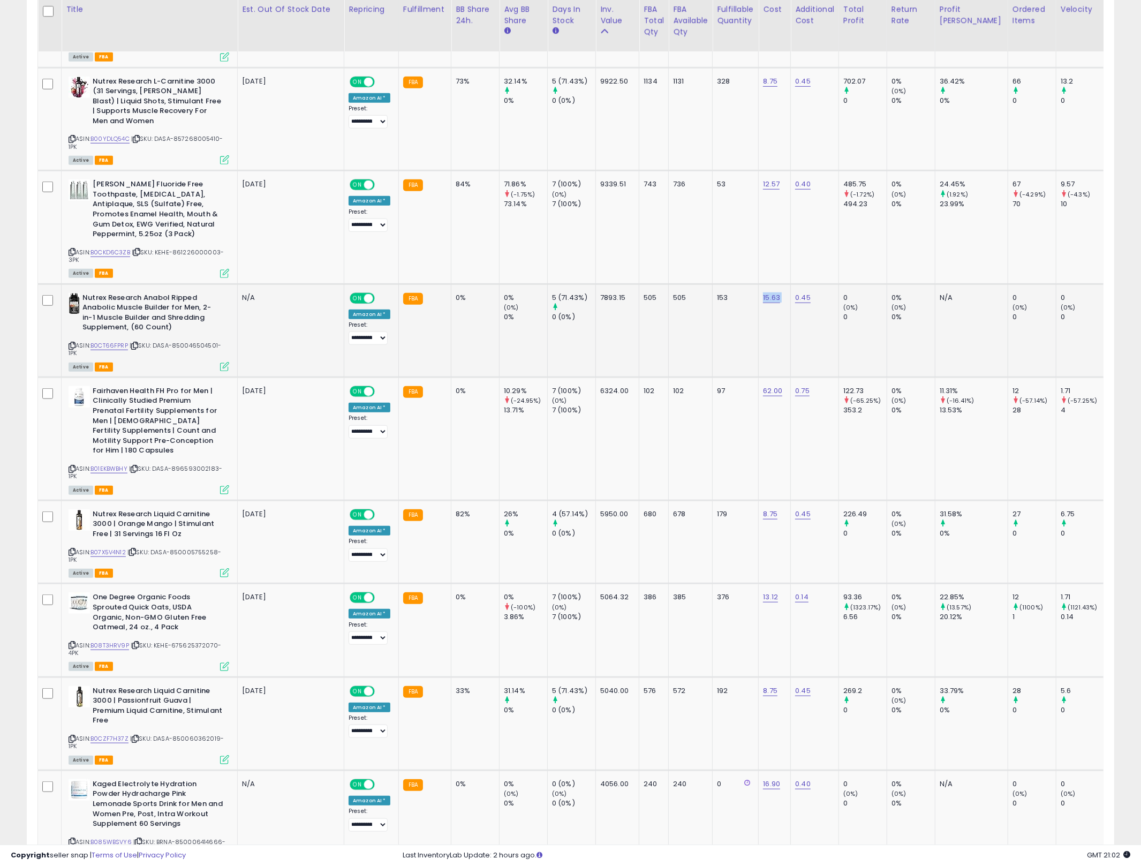
click at [770, 306] on td "15.63" at bounding box center [775, 330] width 32 height 93
click at [807, 308] on td "0.45" at bounding box center [815, 330] width 48 height 93
drag, startPoint x: 807, startPoint y: 308, endPoint x: 775, endPoint y: 302, distance: 32.1
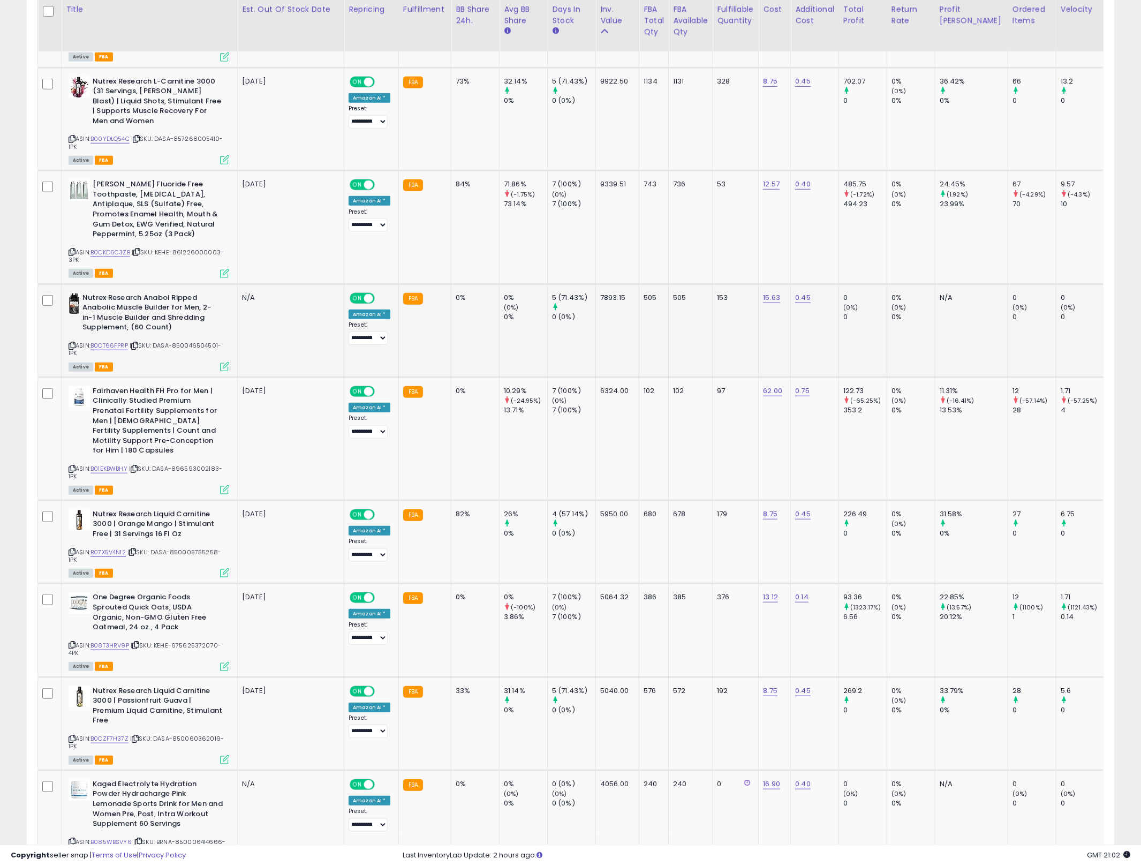
click at [601, 322] on td "7893.15" at bounding box center [617, 330] width 43 height 93
drag, startPoint x: 447, startPoint y: 300, endPoint x: 725, endPoint y: 329, distance: 279.4
click at [725, 329] on td "153" at bounding box center [736, 330] width 46 height 93
drag, startPoint x: 725, startPoint y: 329, endPoint x: 454, endPoint y: 283, distance: 275.3
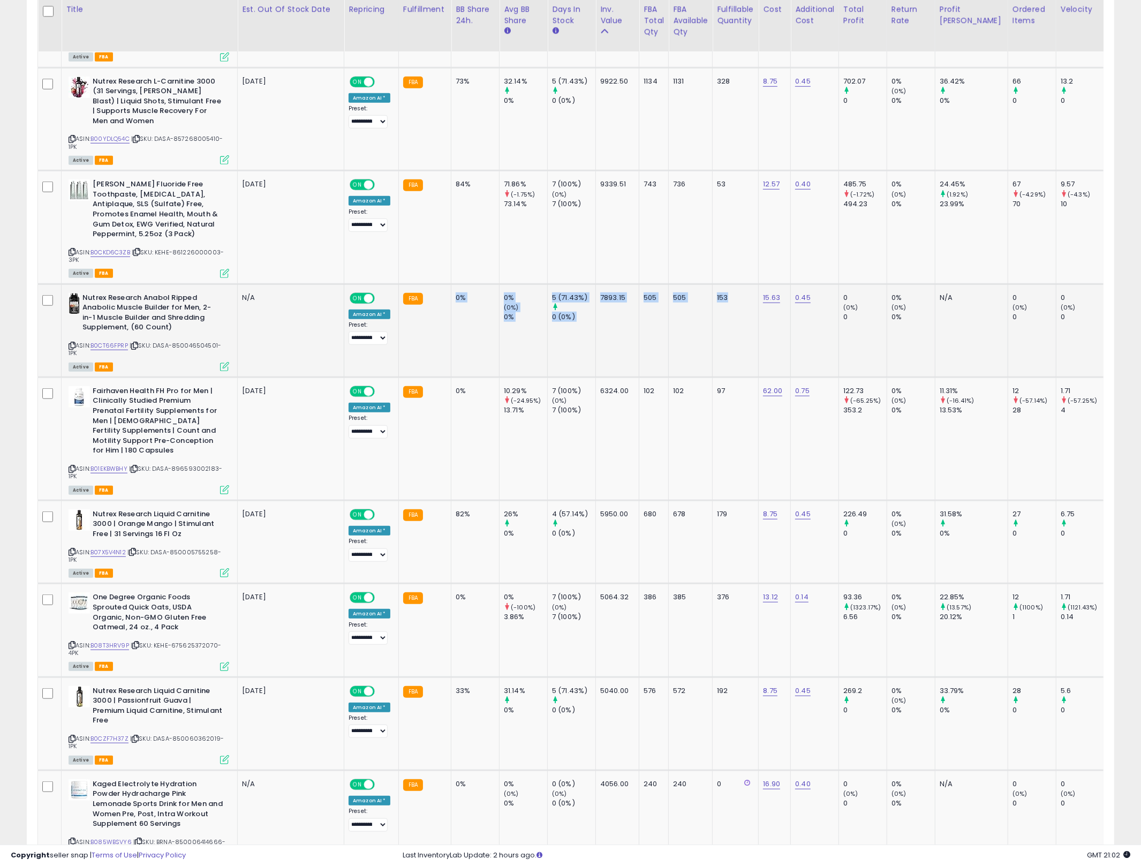
click at [456, 293] on div "0%" at bounding box center [473, 298] width 35 height 10
drag, startPoint x: 454, startPoint y: 283, endPoint x: 720, endPoint y: 302, distance: 266.8
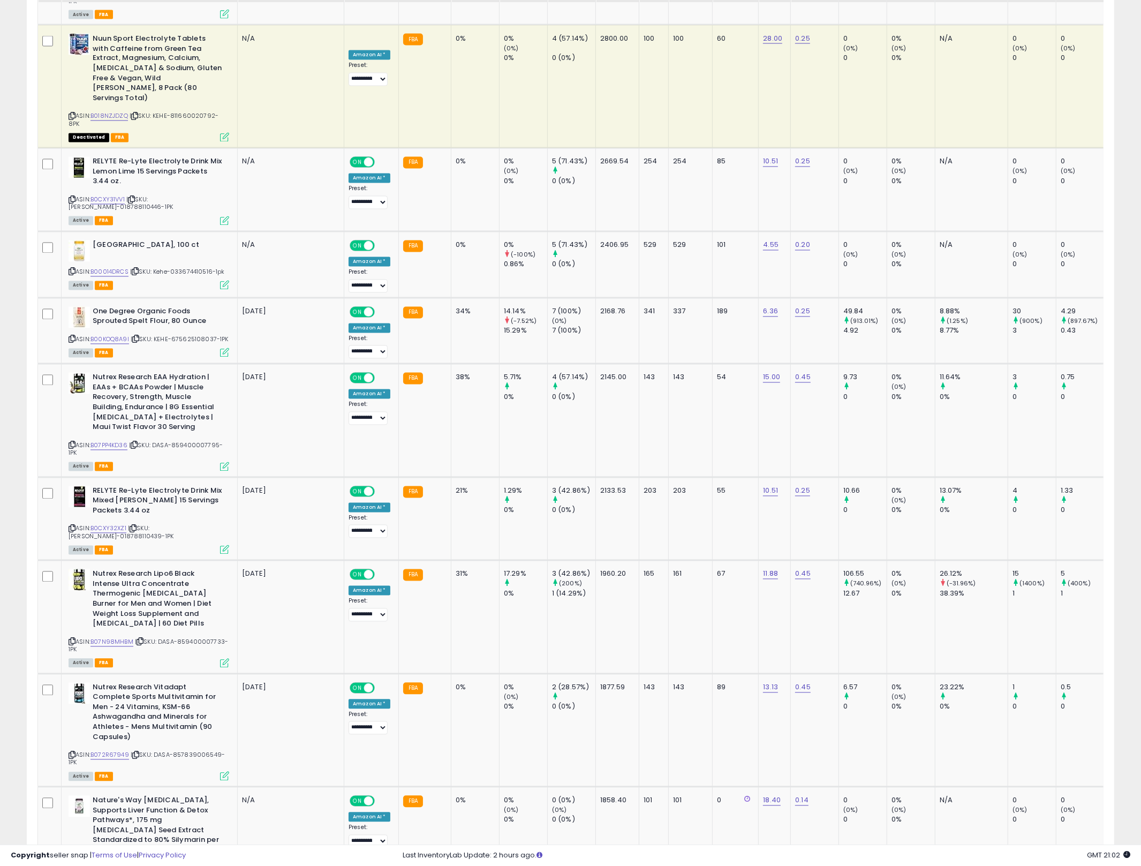
scroll to position [2272, 0]
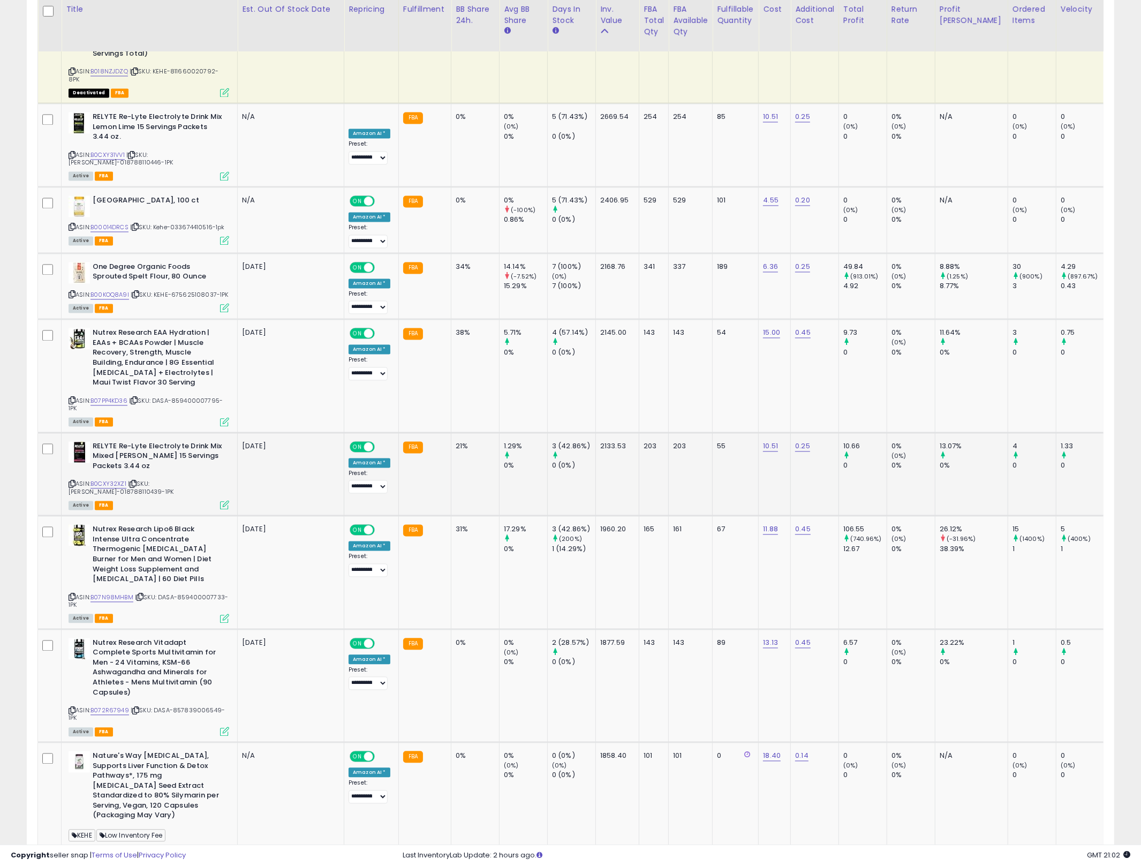
click at [456, 442] on div "21%" at bounding box center [473, 447] width 35 height 10
drag, startPoint x: 453, startPoint y: 351, endPoint x: 716, endPoint y: 386, distance: 265.2
click at [716, 433] on td "55" at bounding box center [736, 475] width 46 height 84
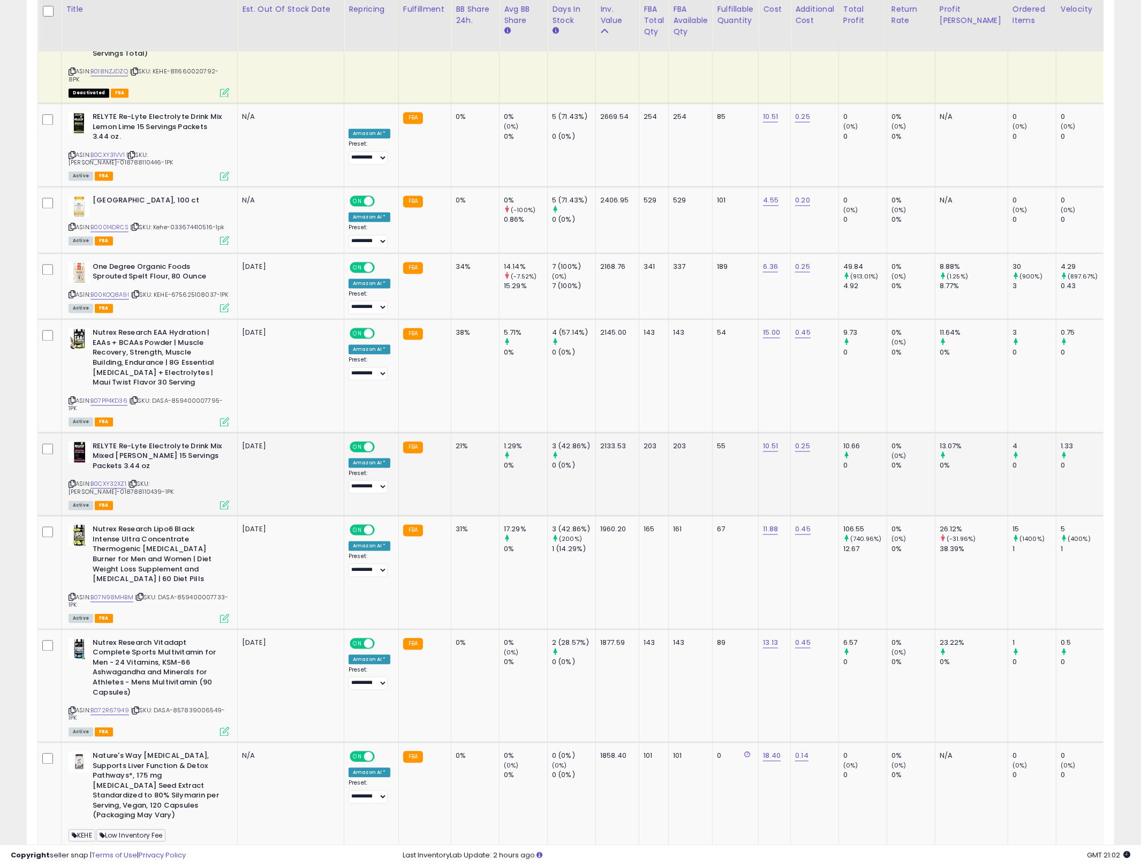
click at [716, 433] on td "55" at bounding box center [736, 475] width 46 height 84
drag, startPoint x: 716, startPoint y: 386, endPoint x: 471, endPoint y: 376, distance: 244.9
drag, startPoint x: 935, startPoint y: 394, endPoint x: 455, endPoint y: 360, distance: 480.5
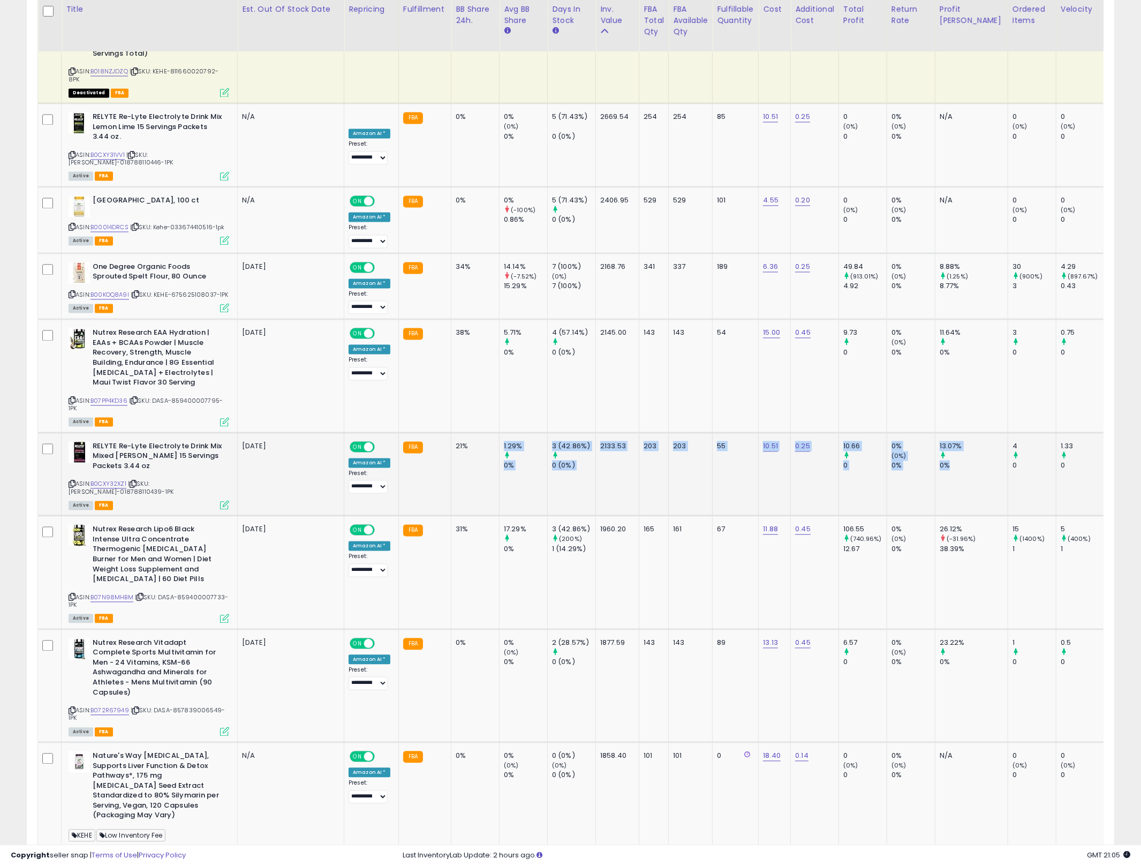
click at [455, 433] on td "21%" at bounding box center [475, 475] width 48 height 84
drag, startPoint x: 455, startPoint y: 358, endPoint x: 859, endPoint y: 377, distance: 404.3
click at [859, 433] on td "10.66 0" at bounding box center [863, 475] width 48 height 84
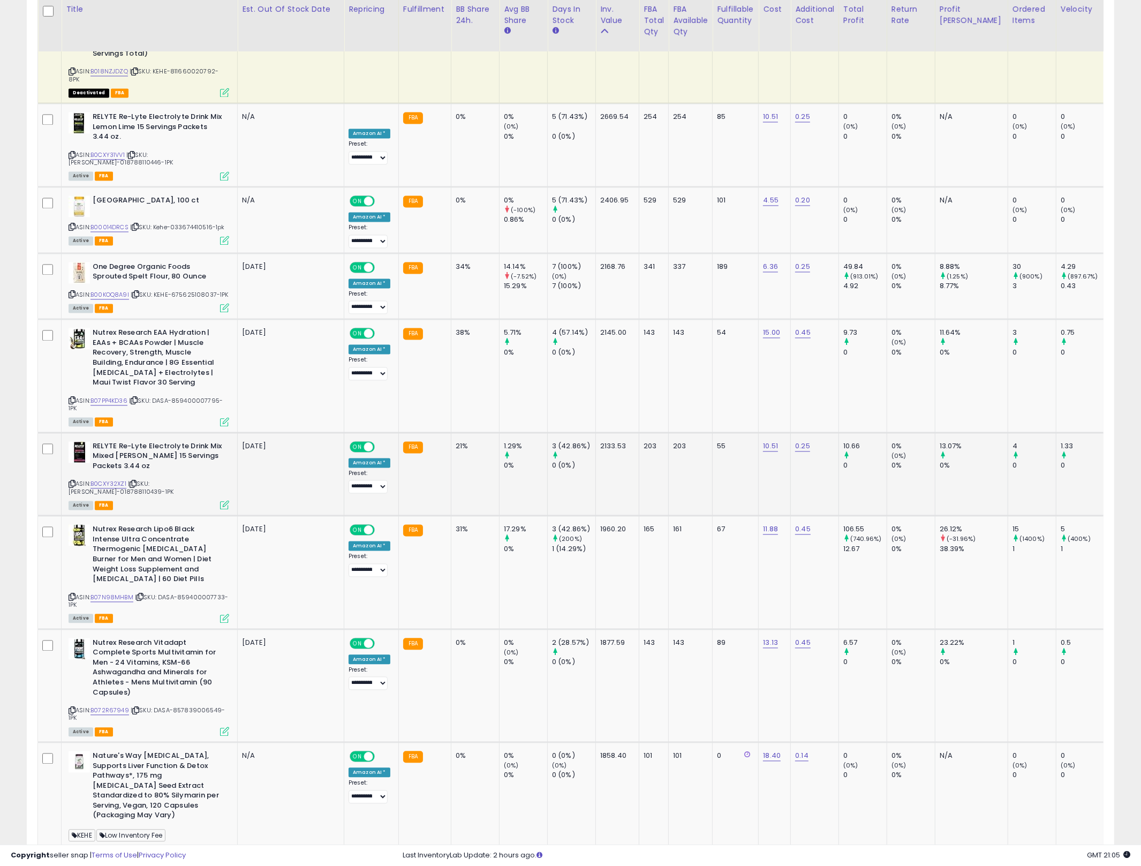
click at [859, 433] on td "10.66 0" at bounding box center [863, 475] width 48 height 84
drag, startPoint x: 859, startPoint y: 377, endPoint x: 460, endPoint y: 361, distance: 399.3
